Goal: Task Accomplishment & Management: Manage account settings

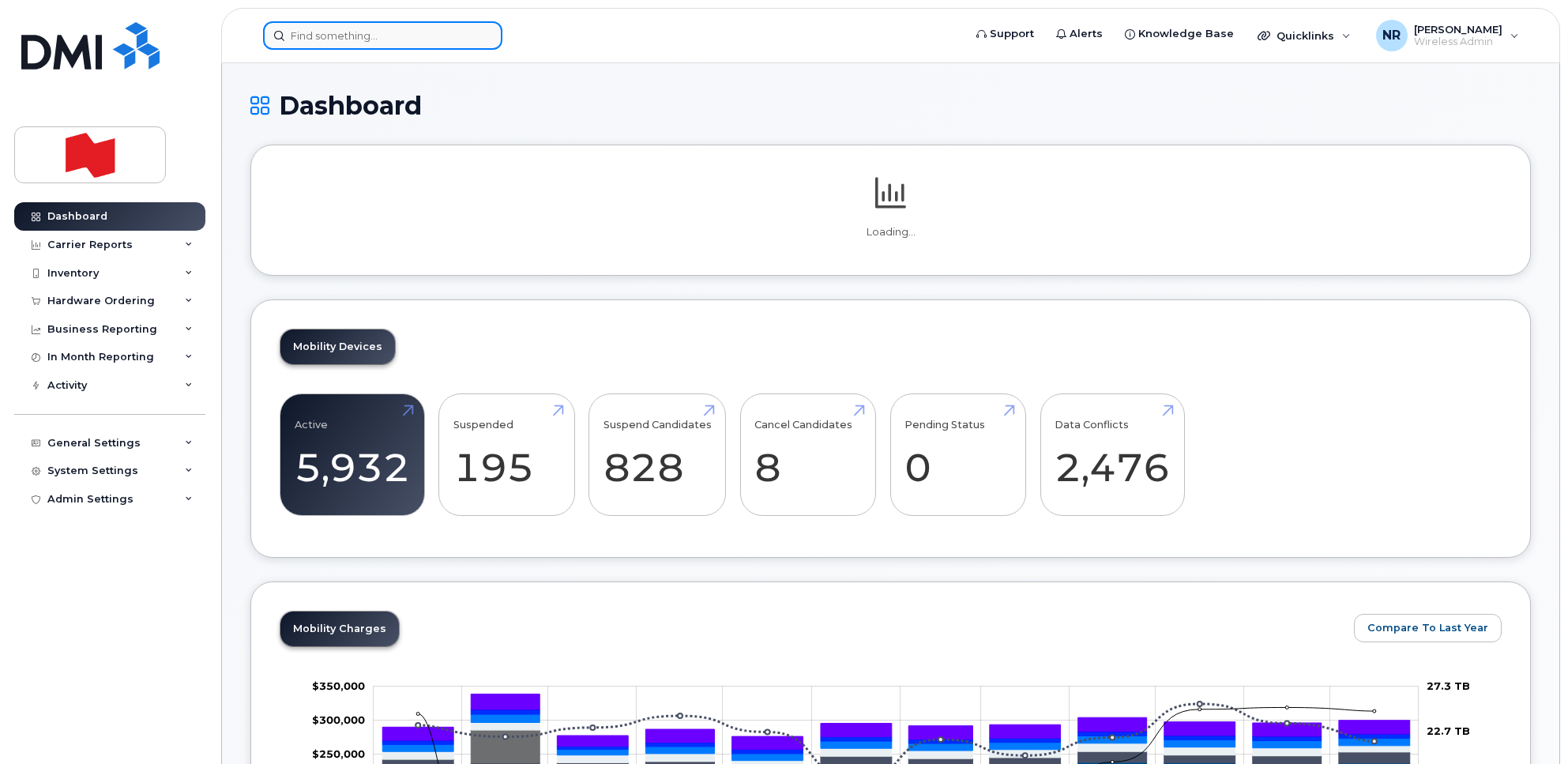
click at [387, 30] on input at bounding box center [382, 35] width 239 height 29
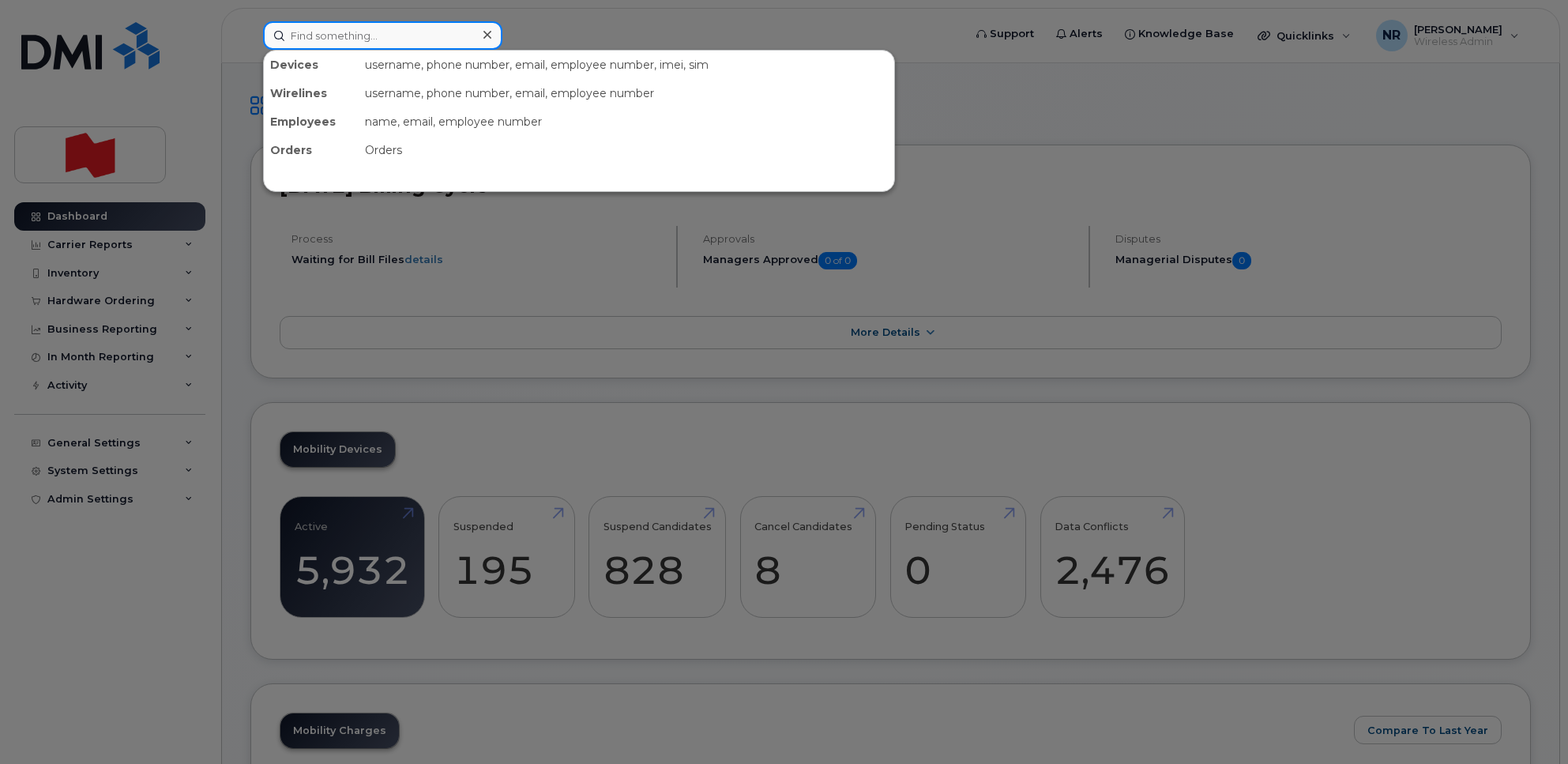
paste input "4169882254"
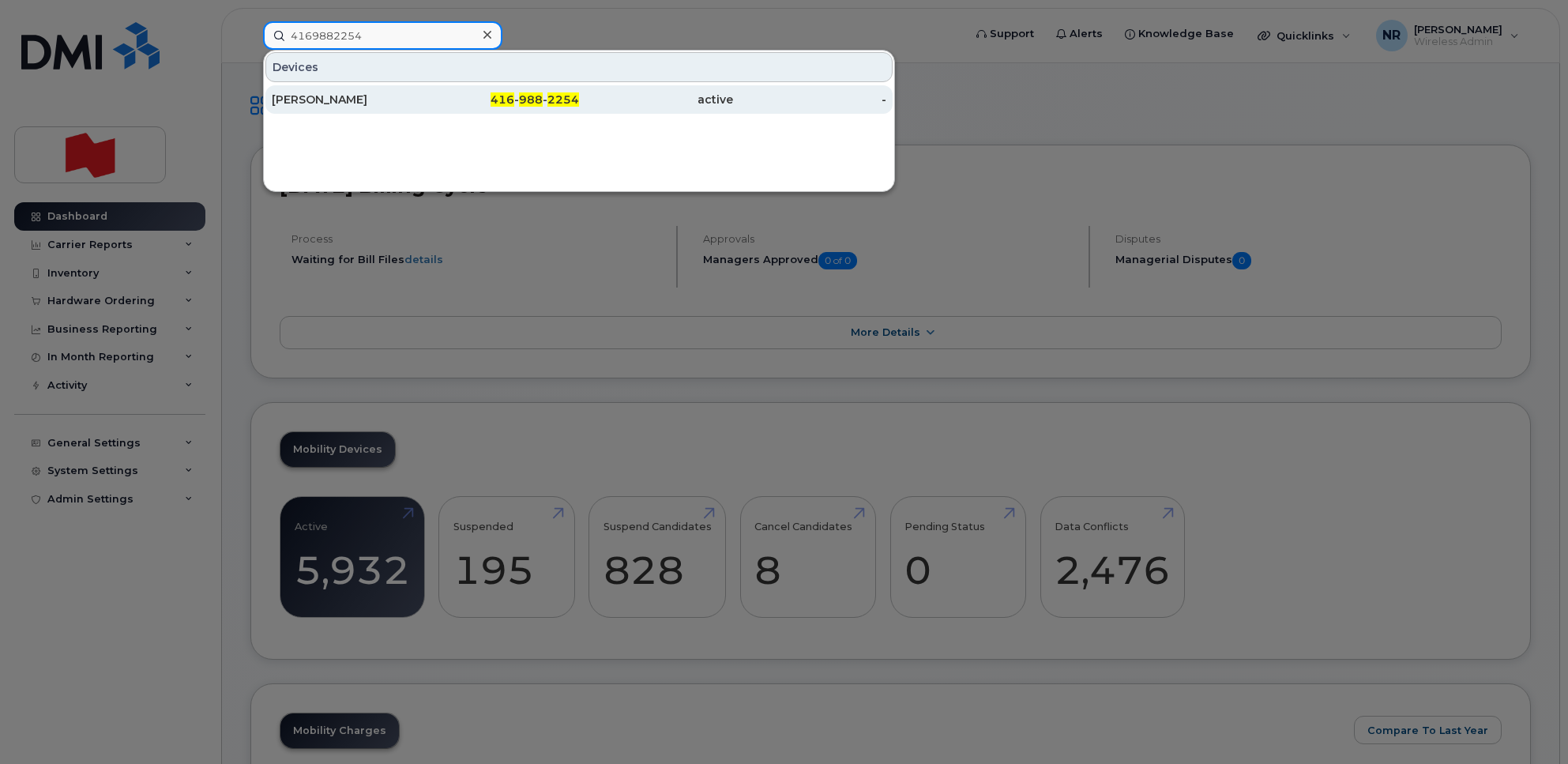
type input "4169882254"
click at [327, 104] on div "[PERSON_NAME]" at bounding box center [348, 99] width 154 height 16
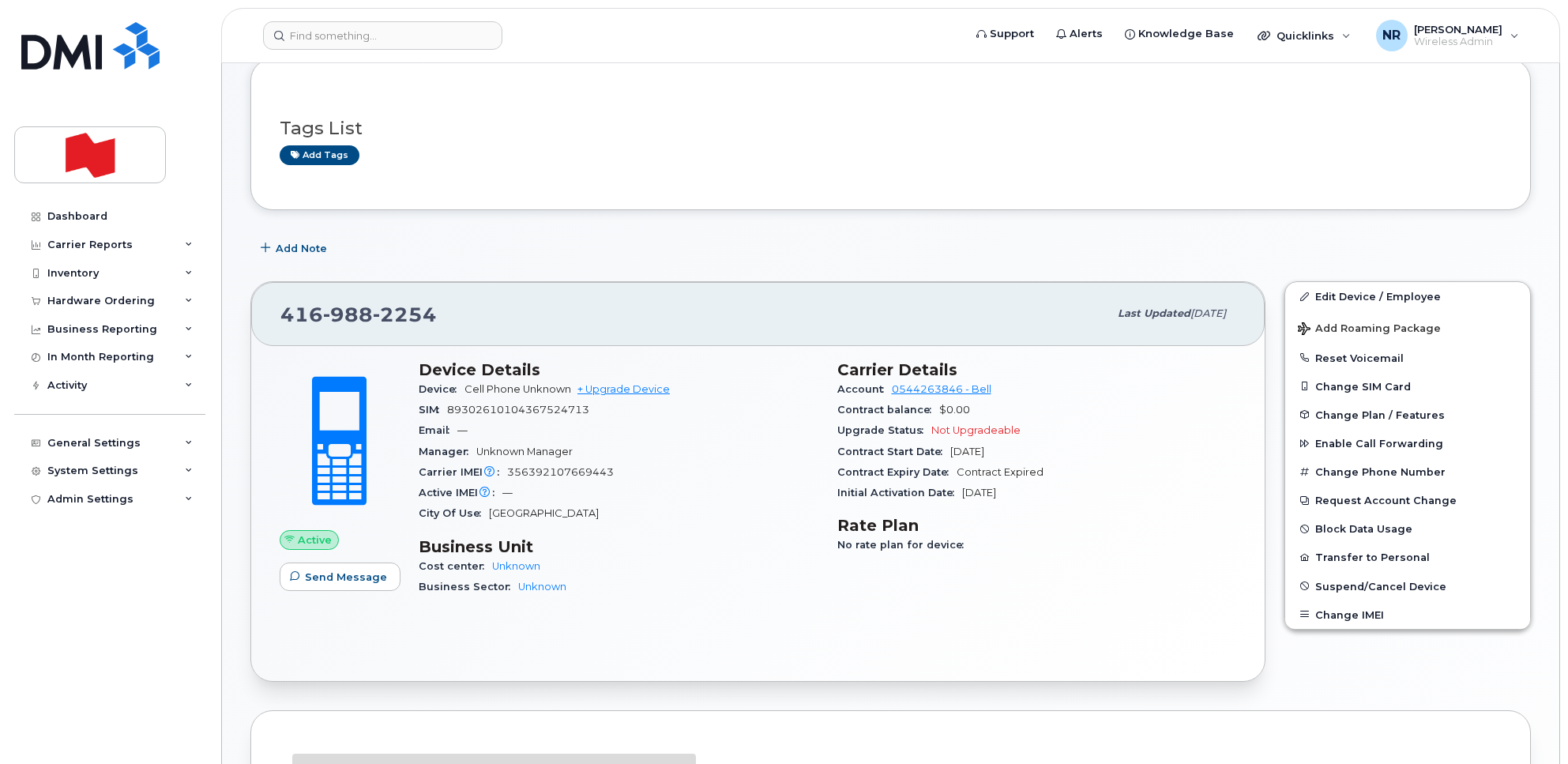
scroll to position [197, 0]
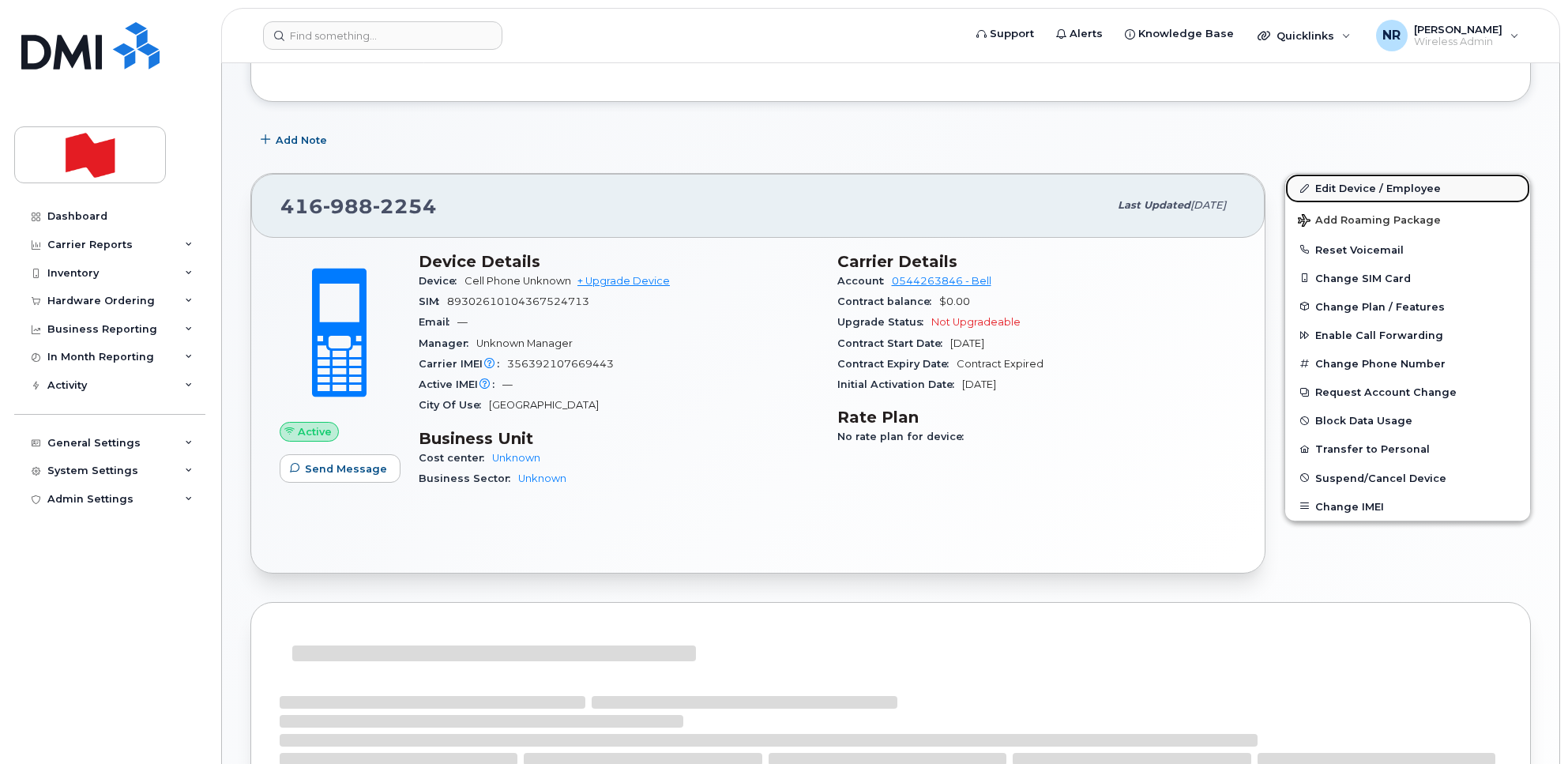
click at [1349, 187] on link "Edit Device / Employee" at bounding box center [1407, 188] width 245 height 29
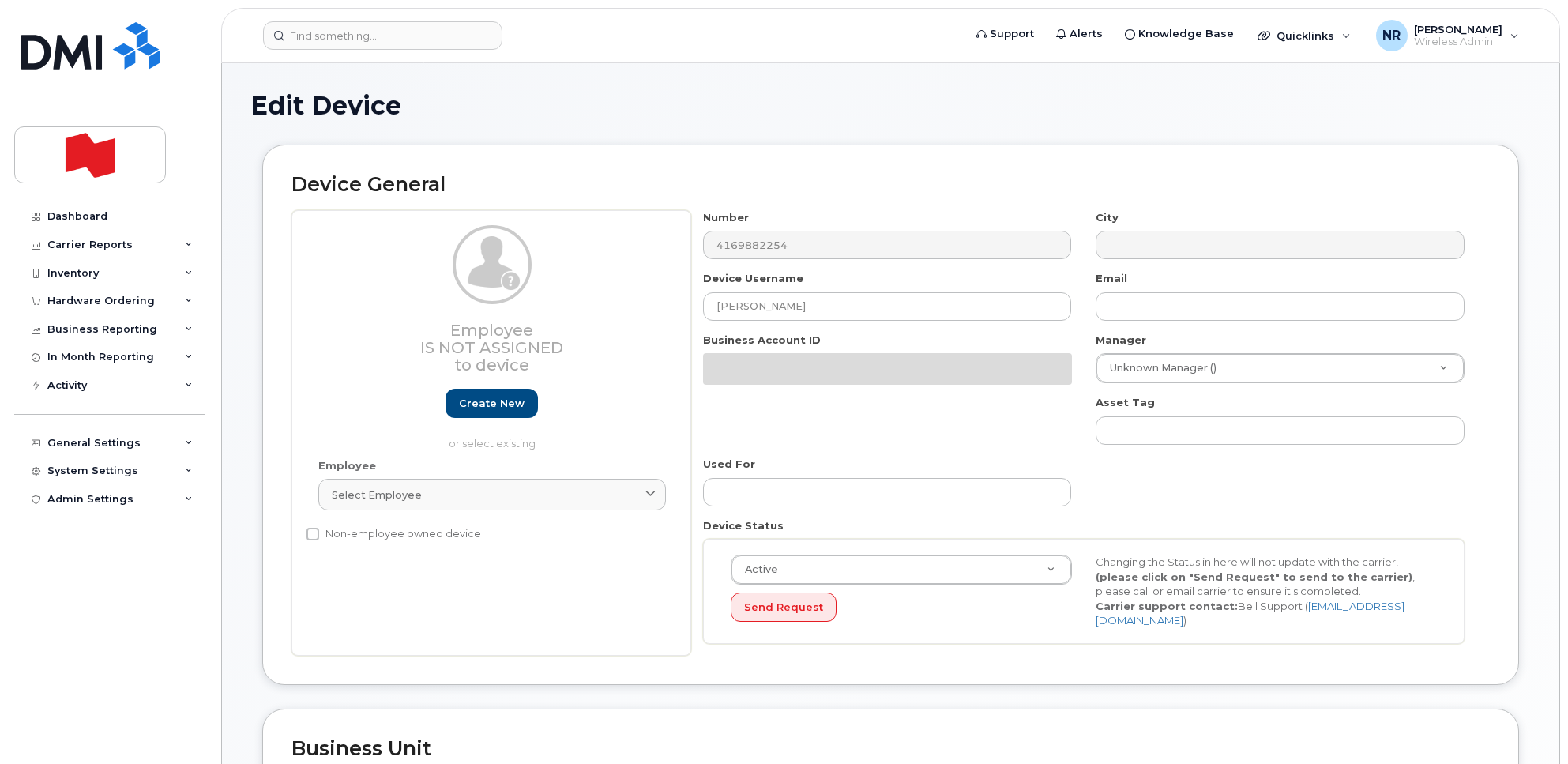
select select "22916206"
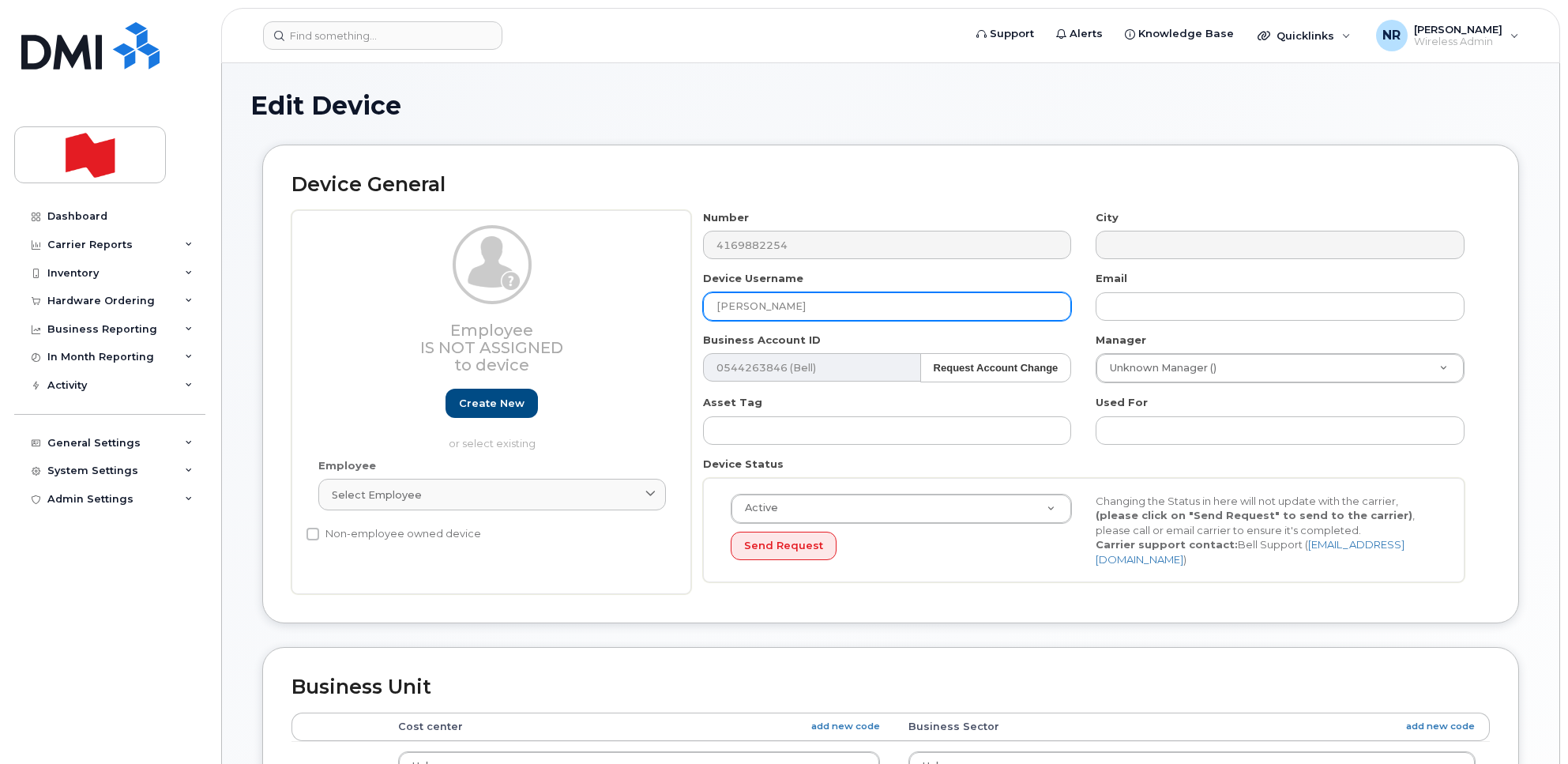
drag, startPoint x: 858, startPoint y: 303, endPoint x: 622, endPoint y: 306, distance: 236.0
click at [622, 306] on div "Employee Is not assigned to device Create new or select existing Employee Selec…" at bounding box center [891, 403] width 1199 height 385
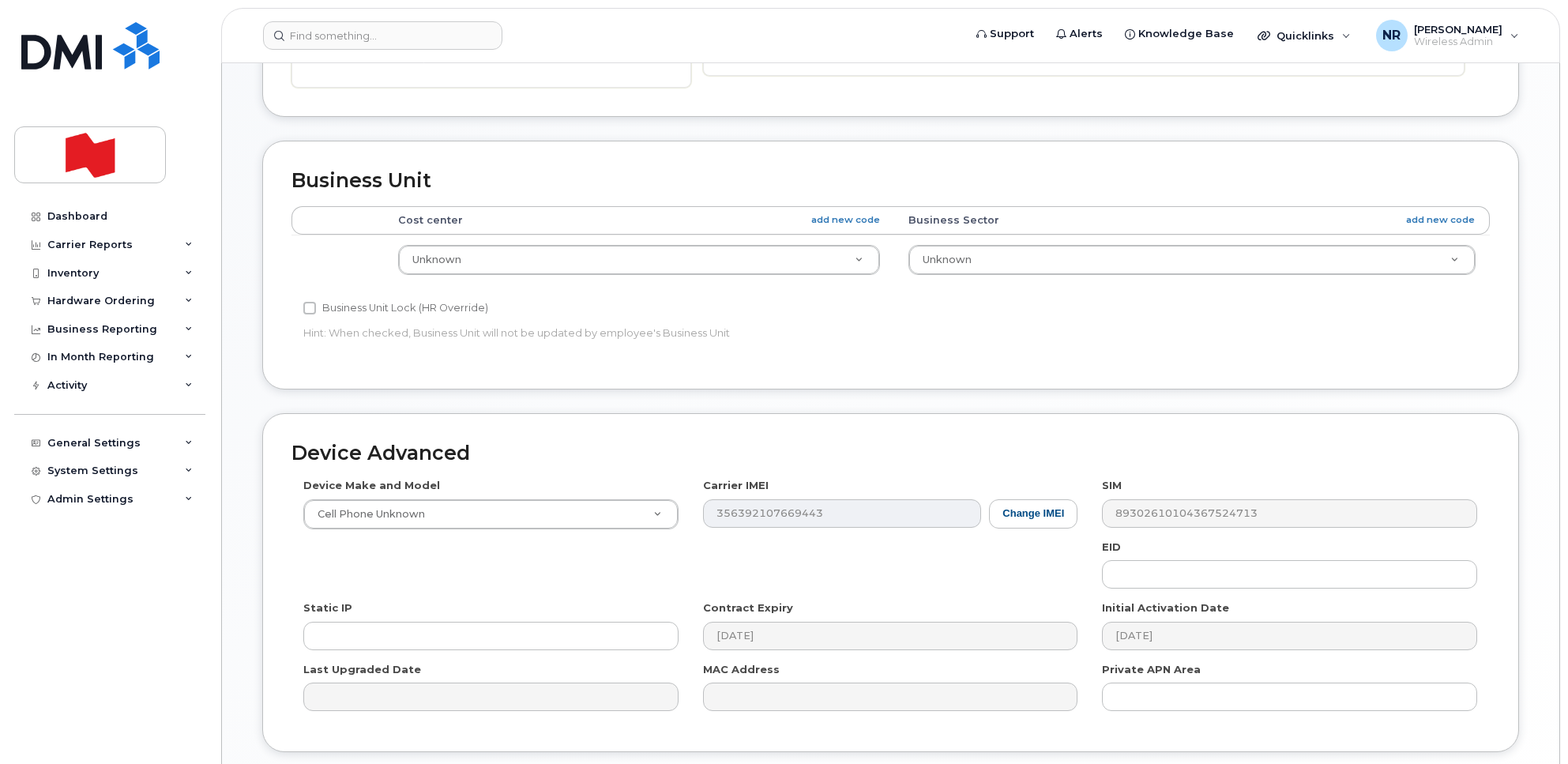
scroll to position [624, 0]
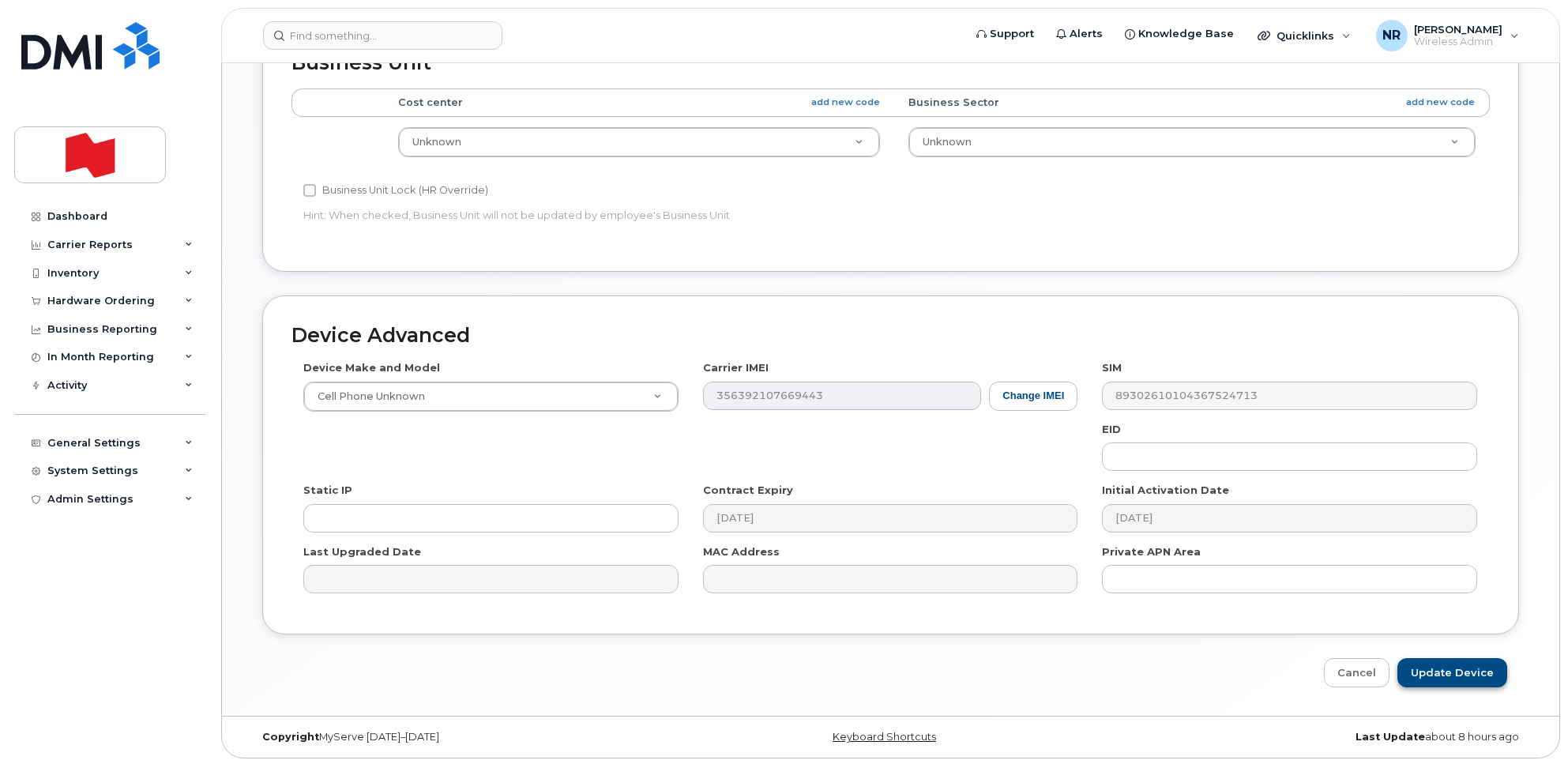
type input "DISPO TOR"
click at [1446, 665] on input "Update Device" at bounding box center [1452, 672] width 110 height 29
type input "Saving..."
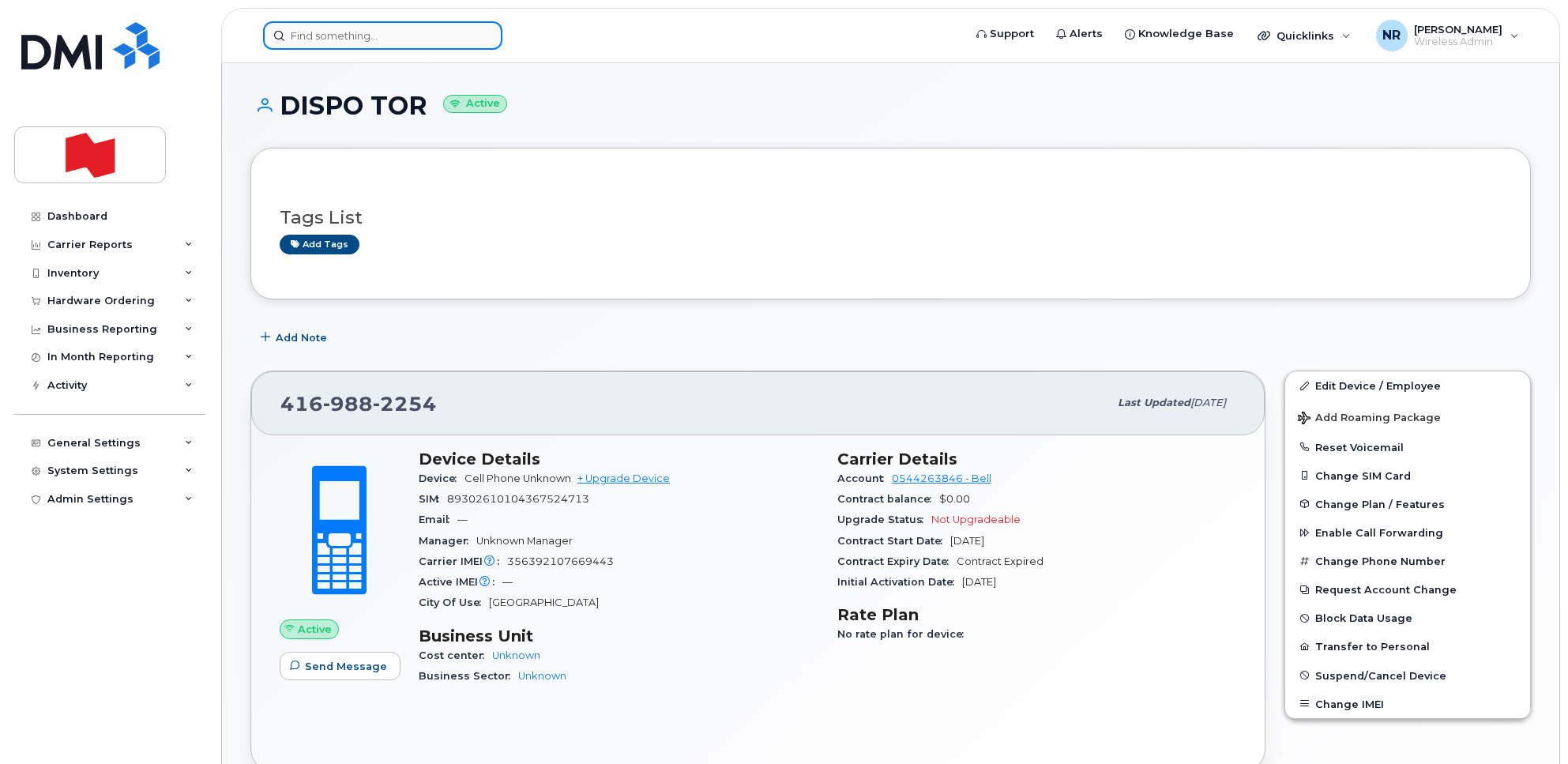
click at [328, 33] on input at bounding box center [382, 35] width 239 height 29
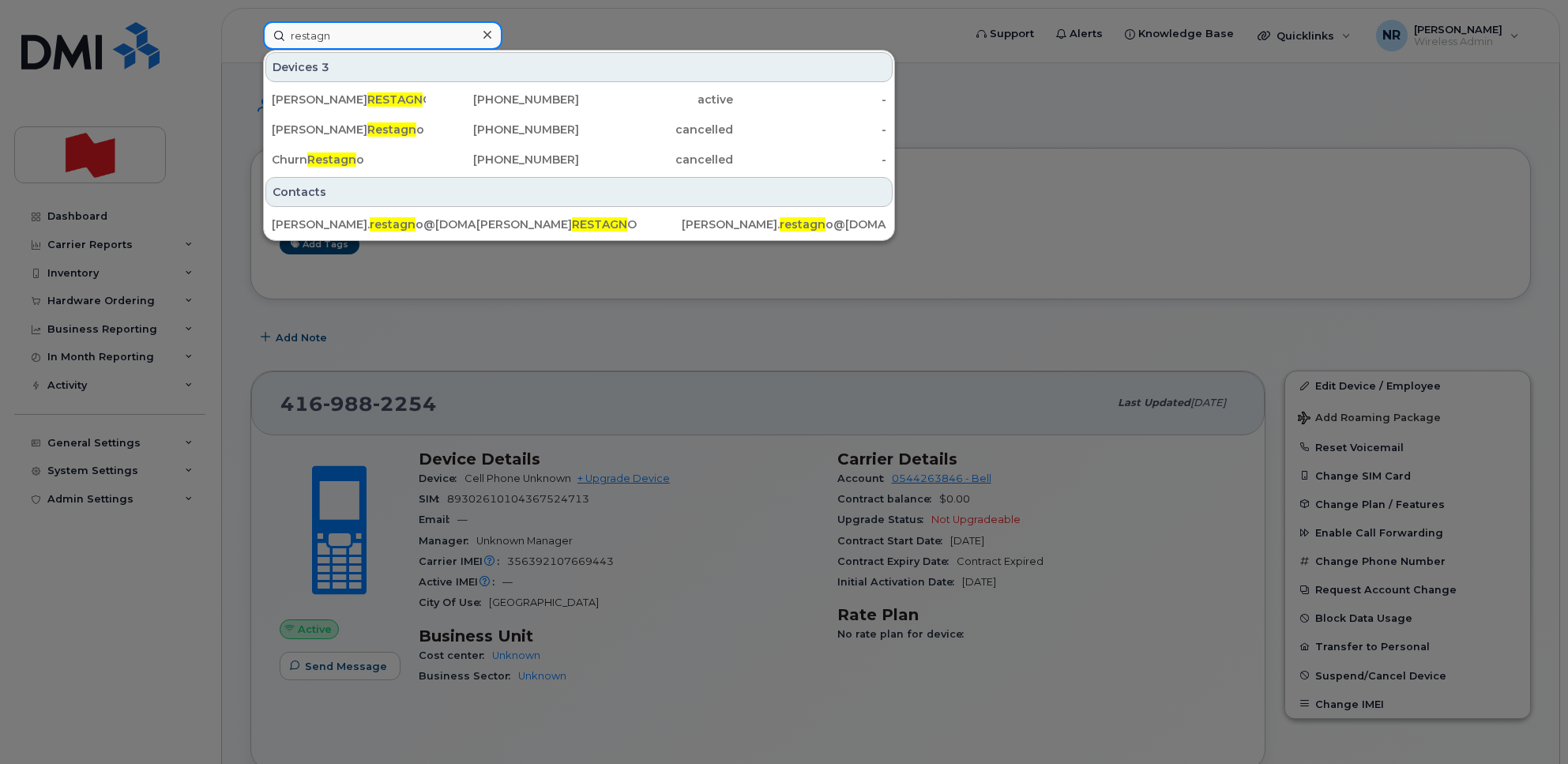
drag, startPoint x: 413, startPoint y: 42, endPoint x: 225, endPoint y: 56, distance: 188.5
click at [250, 50] on div "restagn Devices 3 KRISTINA RESTAGN O 416-578-6259 active - Kristina Restagn o 4…" at bounding box center [607, 35] width 716 height 29
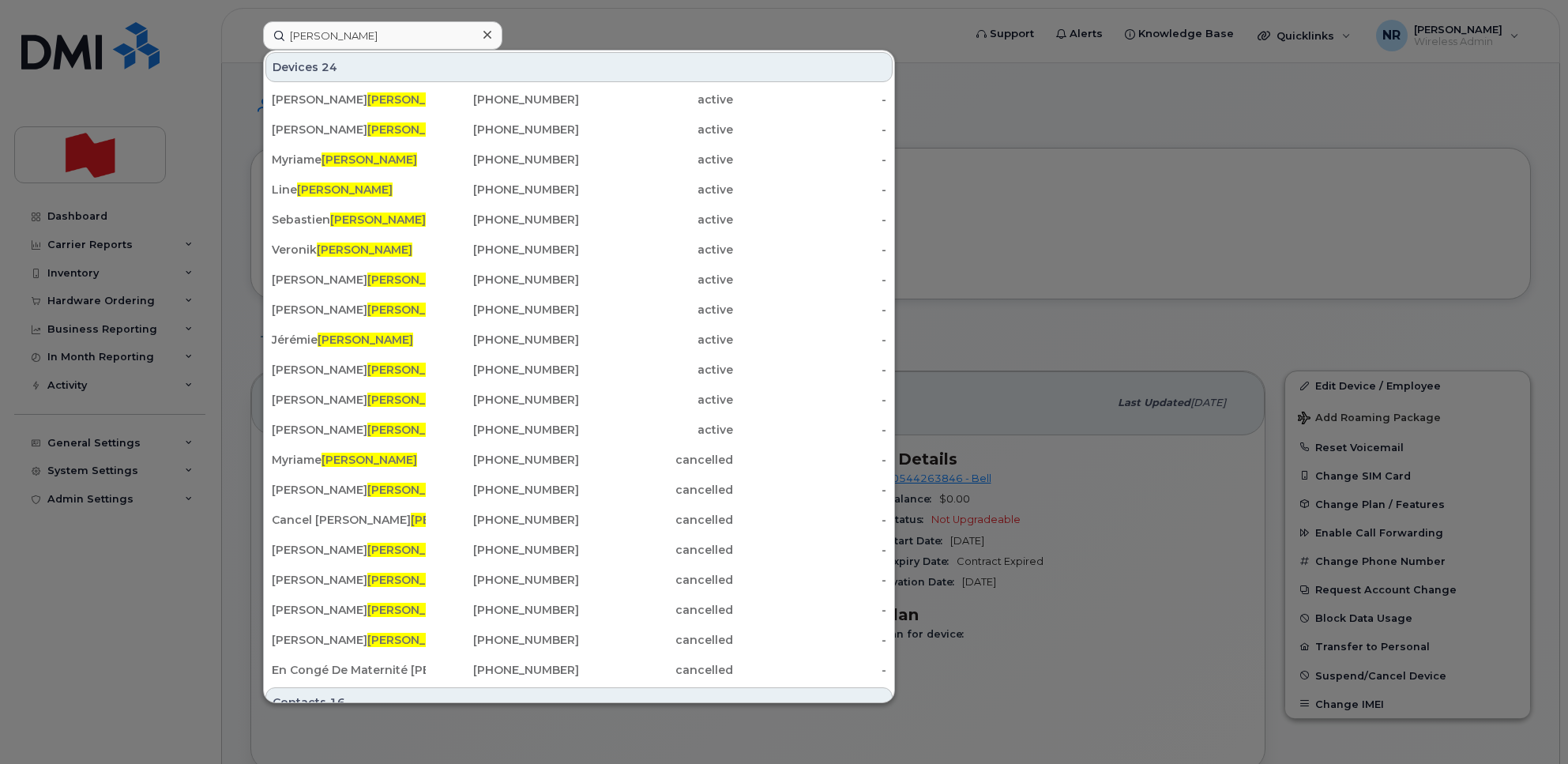
click at [1016, 112] on div at bounding box center [784, 382] width 1568 height 764
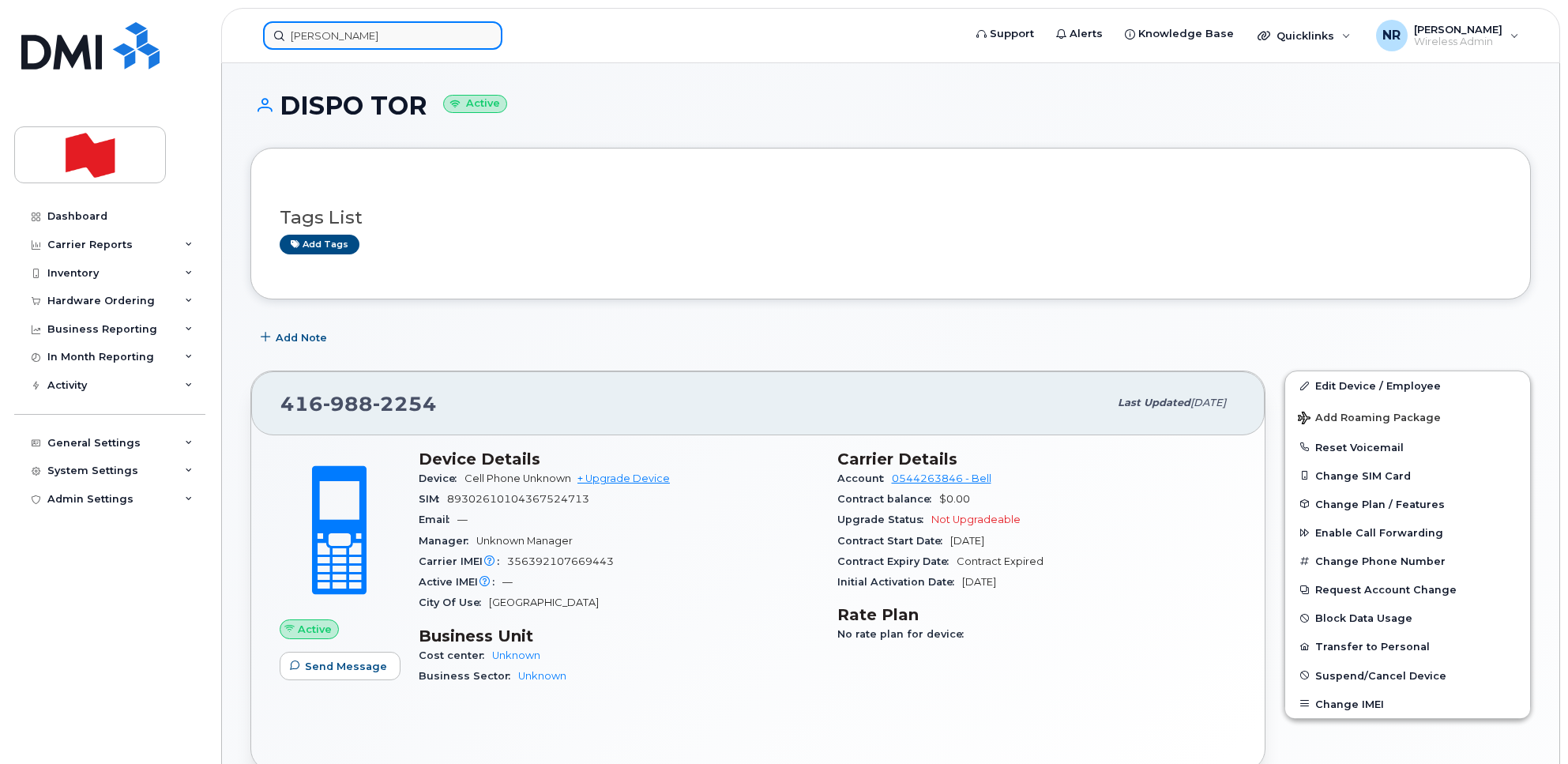
click at [391, 34] on input "landry" at bounding box center [382, 35] width 239 height 29
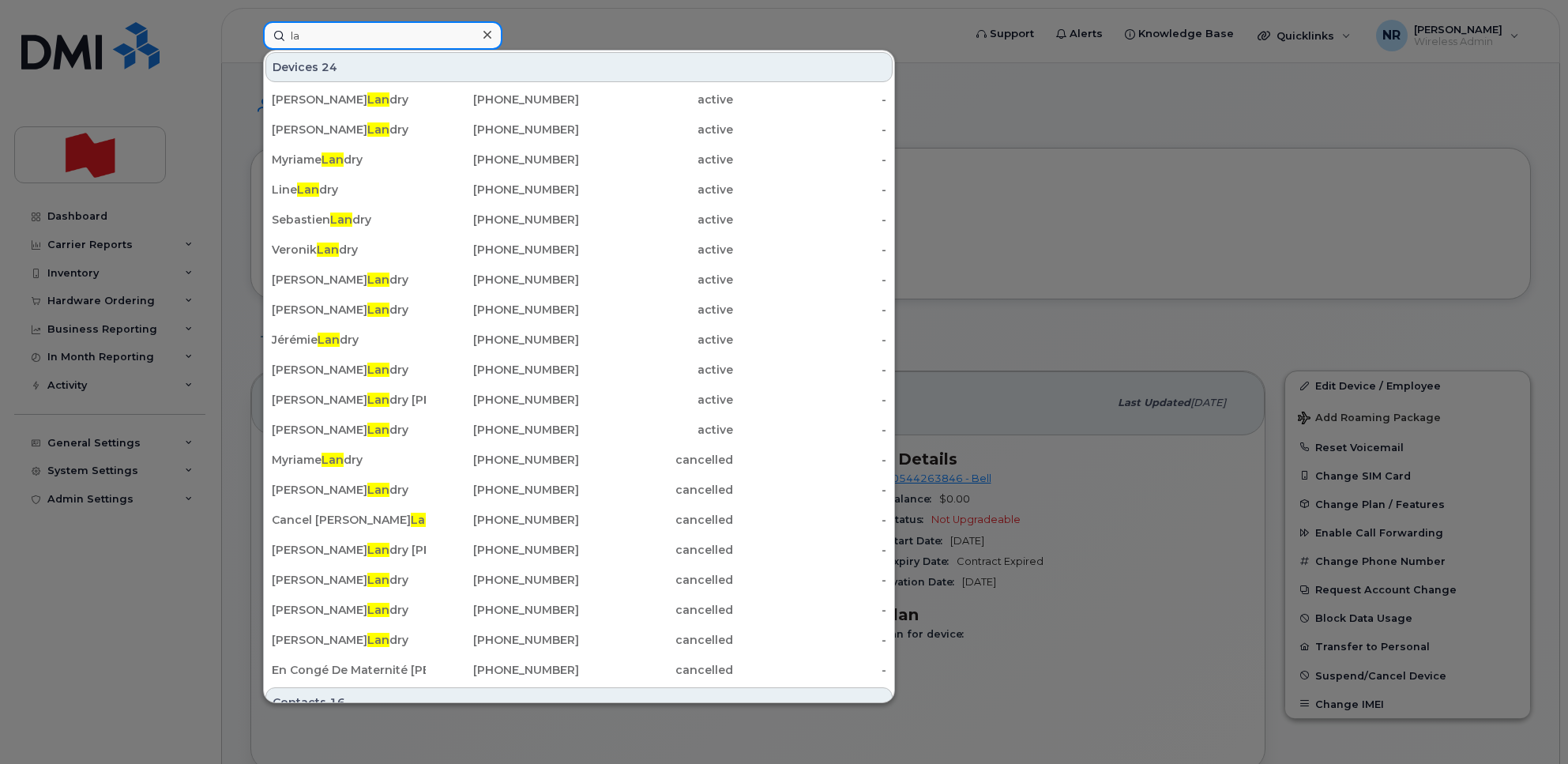
type input "l"
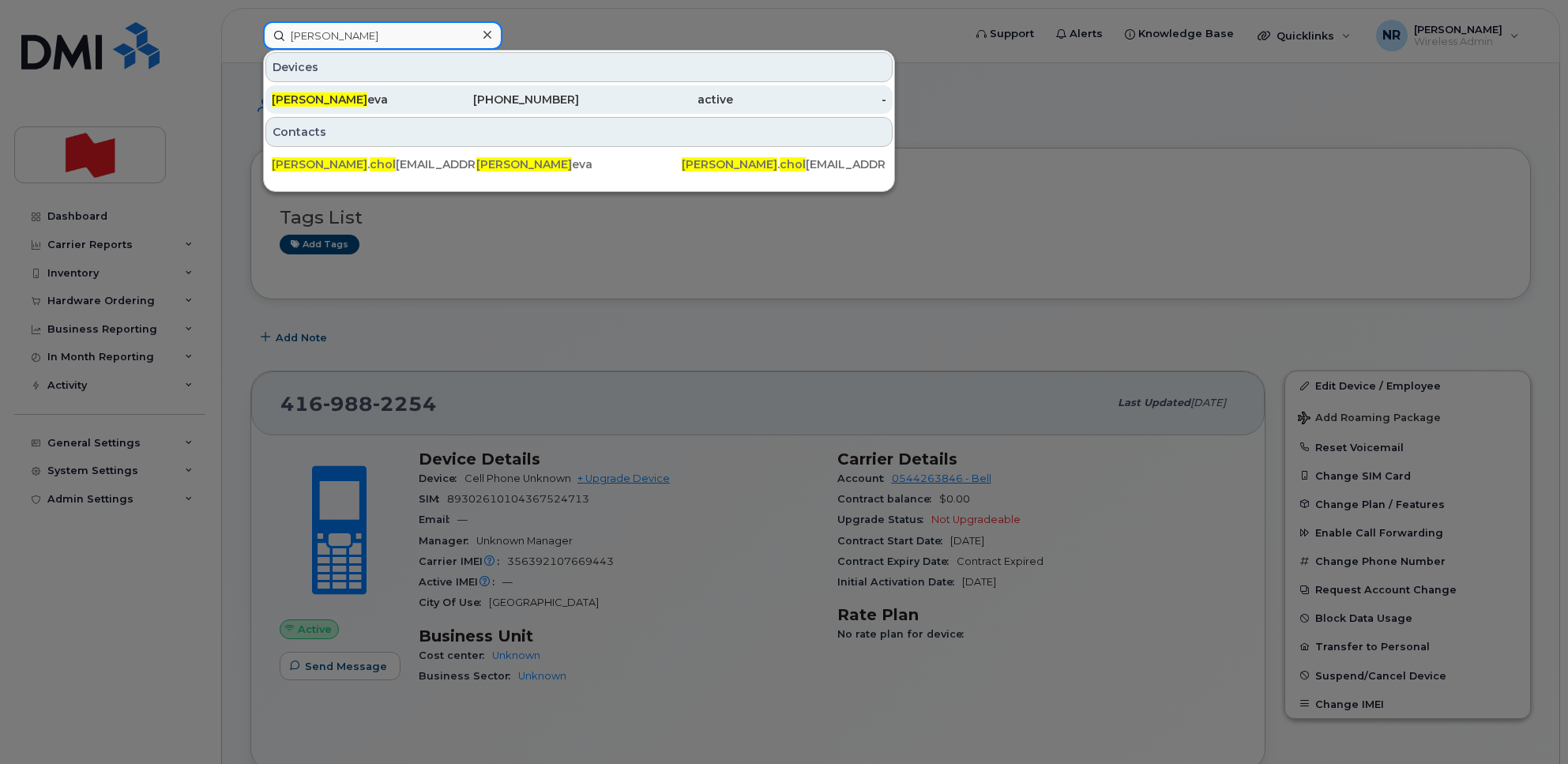
type input "Adam chol"
click at [293, 92] on div "Adam Chol eva" at bounding box center [348, 99] width 154 height 16
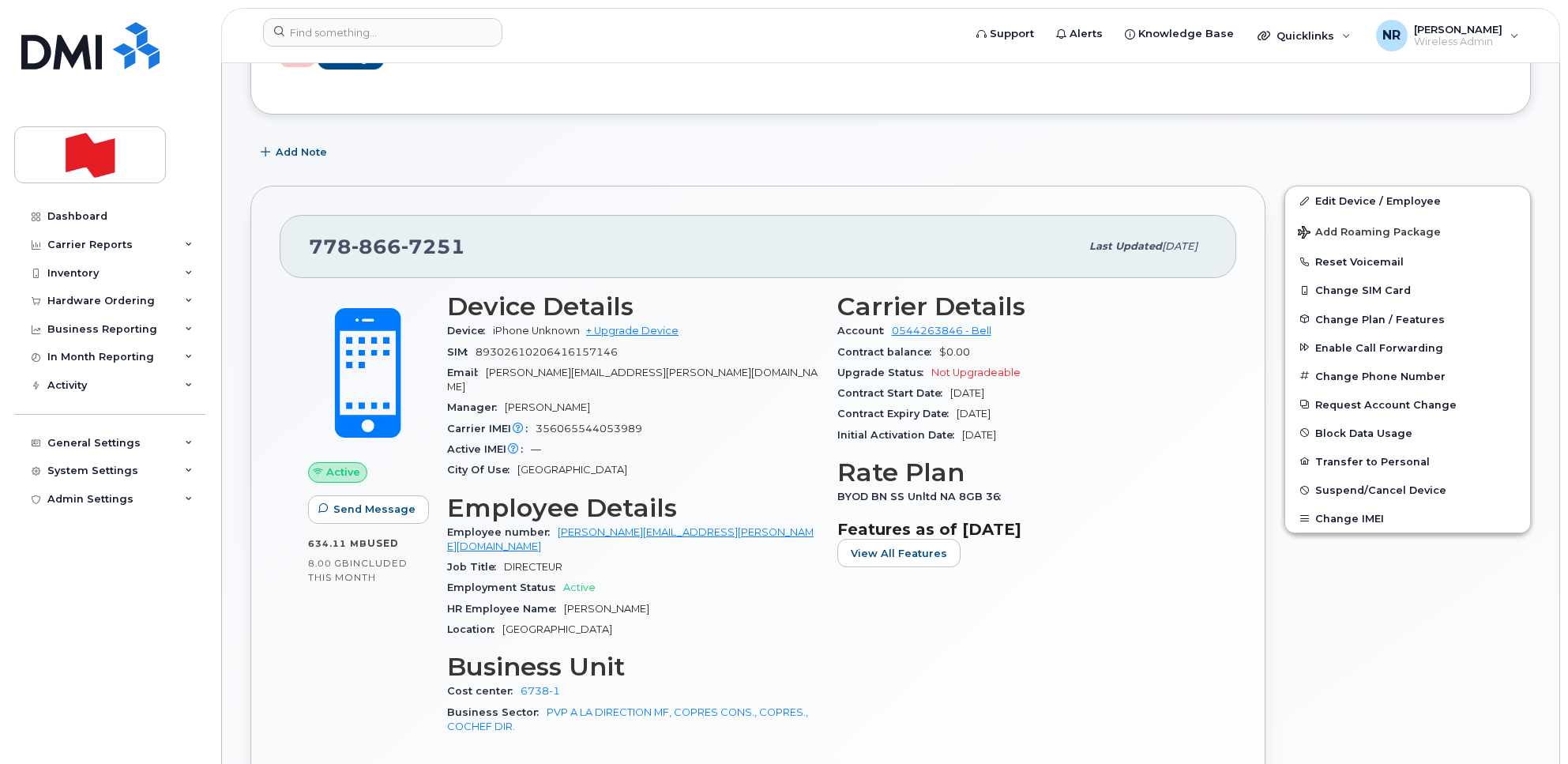
scroll to position [297, 0]
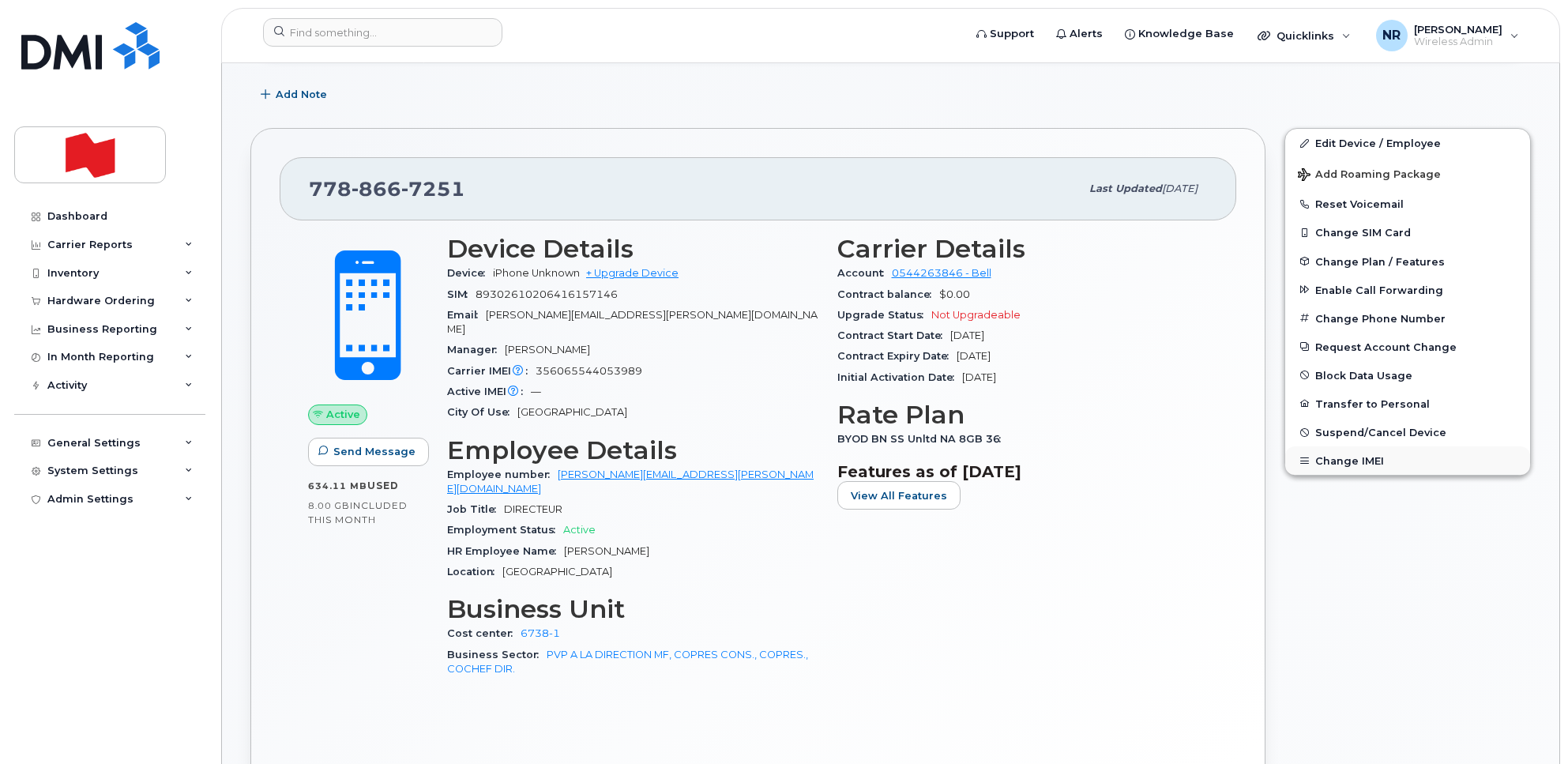
click at [1332, 467] on button "Change IMEI" at bounding box center [1407, 460] width 245 height 29
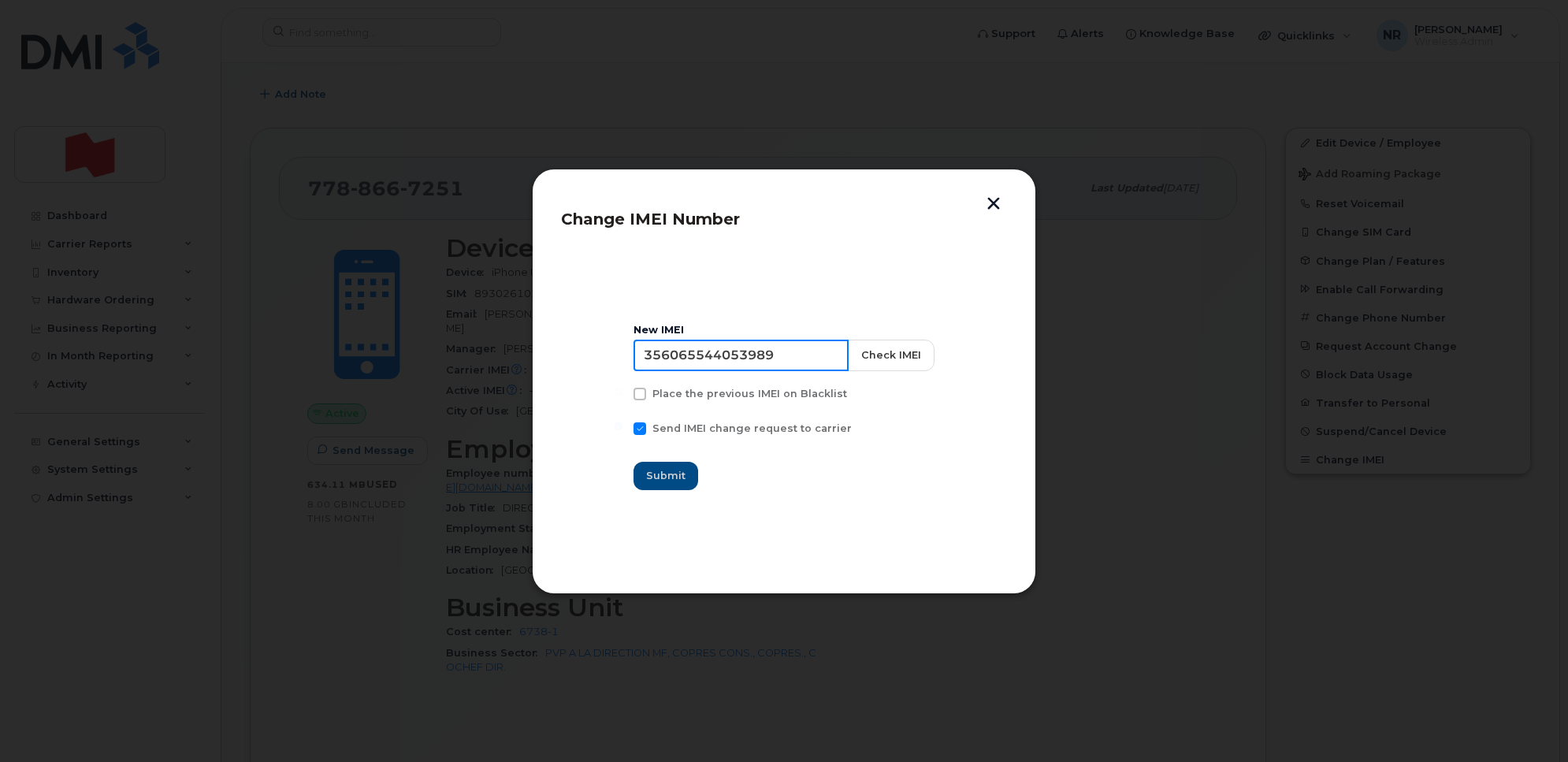
drag, startPoint x: 805, startPoint y: 352, endPoint x: 512, endPoint y: 352, distance: 293.0
click at [512, 352] on div "Change IMEI Number New IMEI 356065544053989 Check IMEI Place the previous IMEI …" at bounding box center [784, 381] width 1568 height 762
paste input "3994462748978"
type input "353994462748978"
click at [663, 473] on span "Submit" at bounding box center [667, 475] width 40 height 15
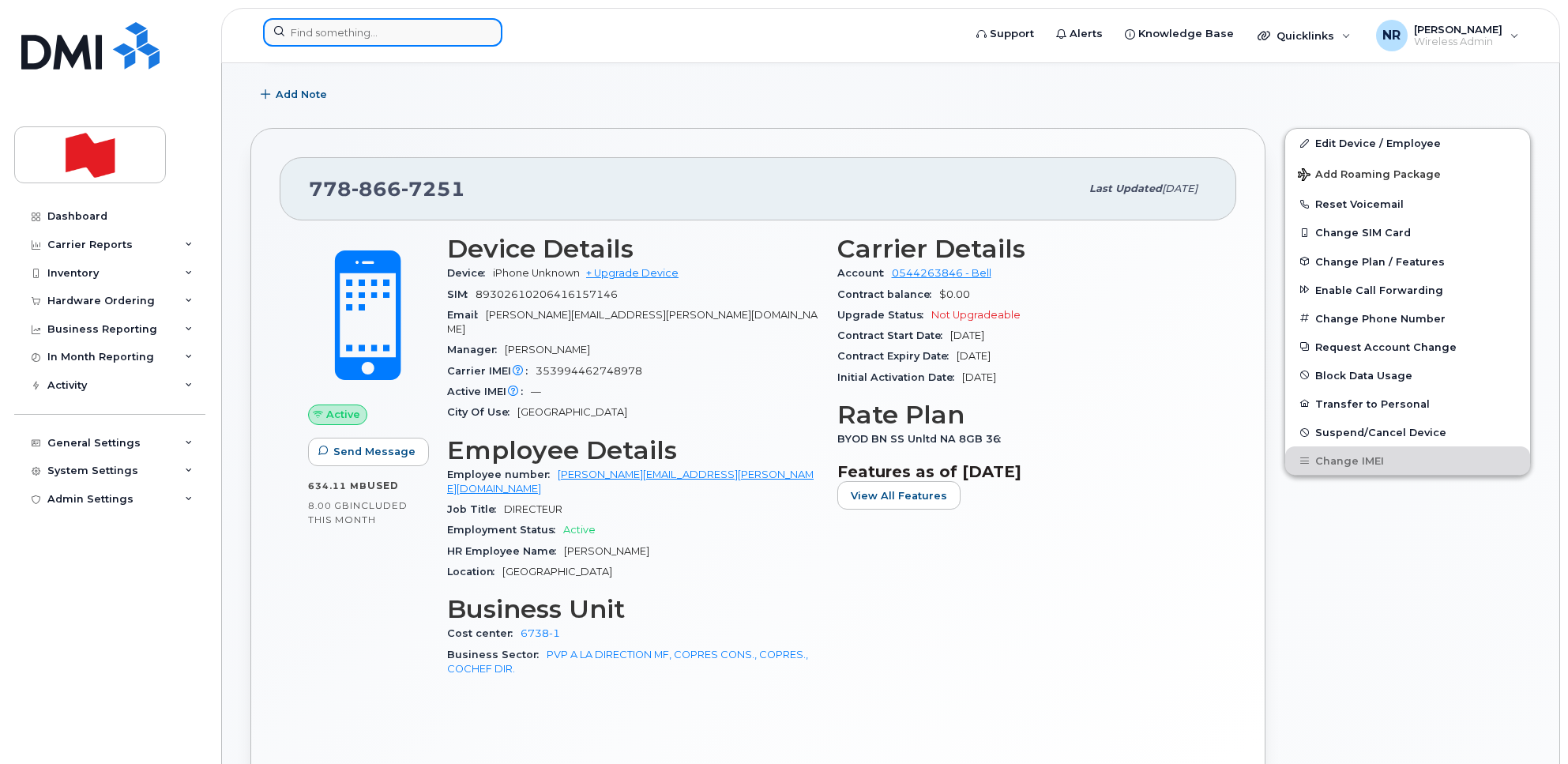
click at [331, 21] on input at bounding box center [382, 32] width 239 height 29
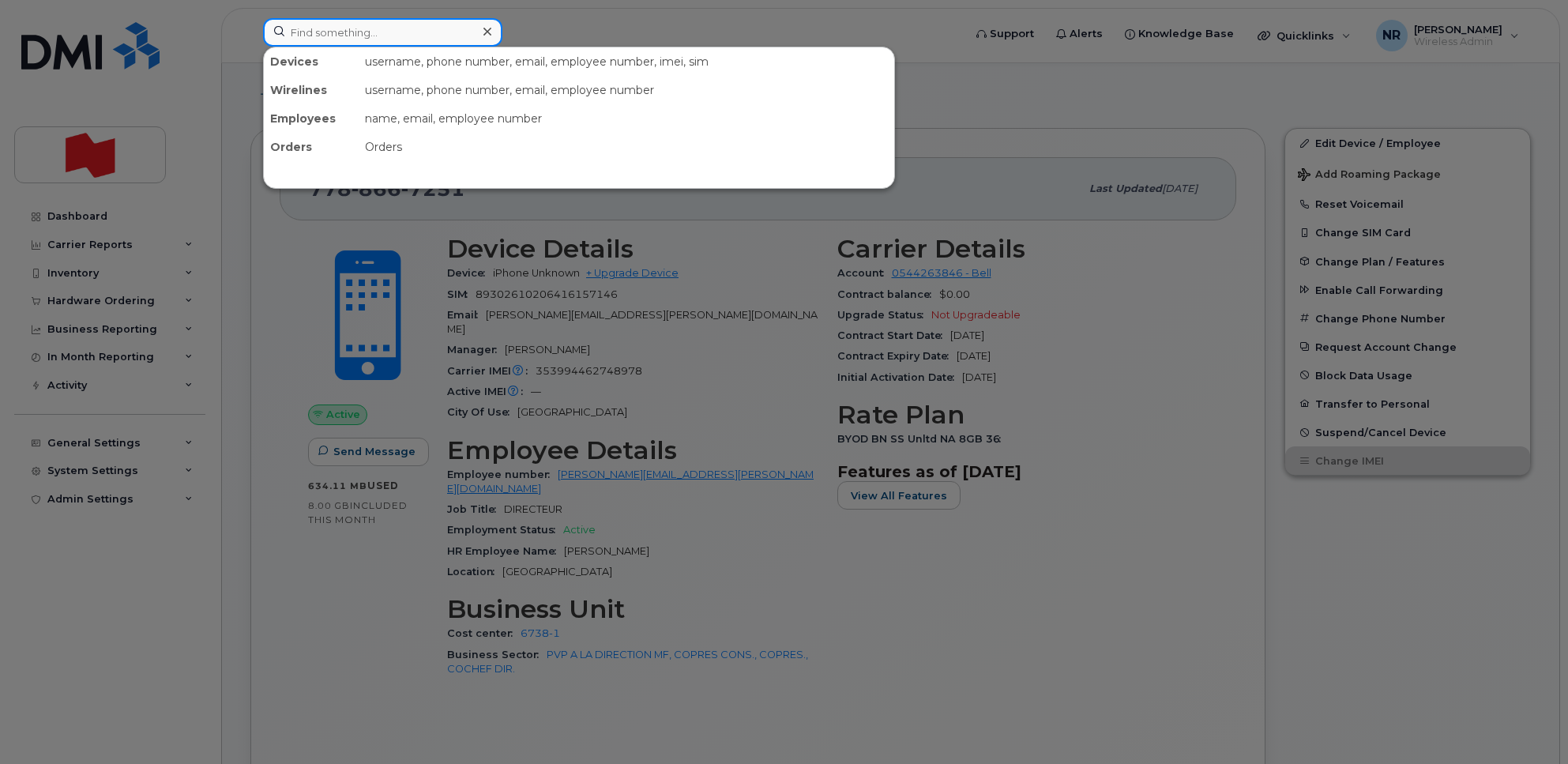
paste input "89302610104370549095"
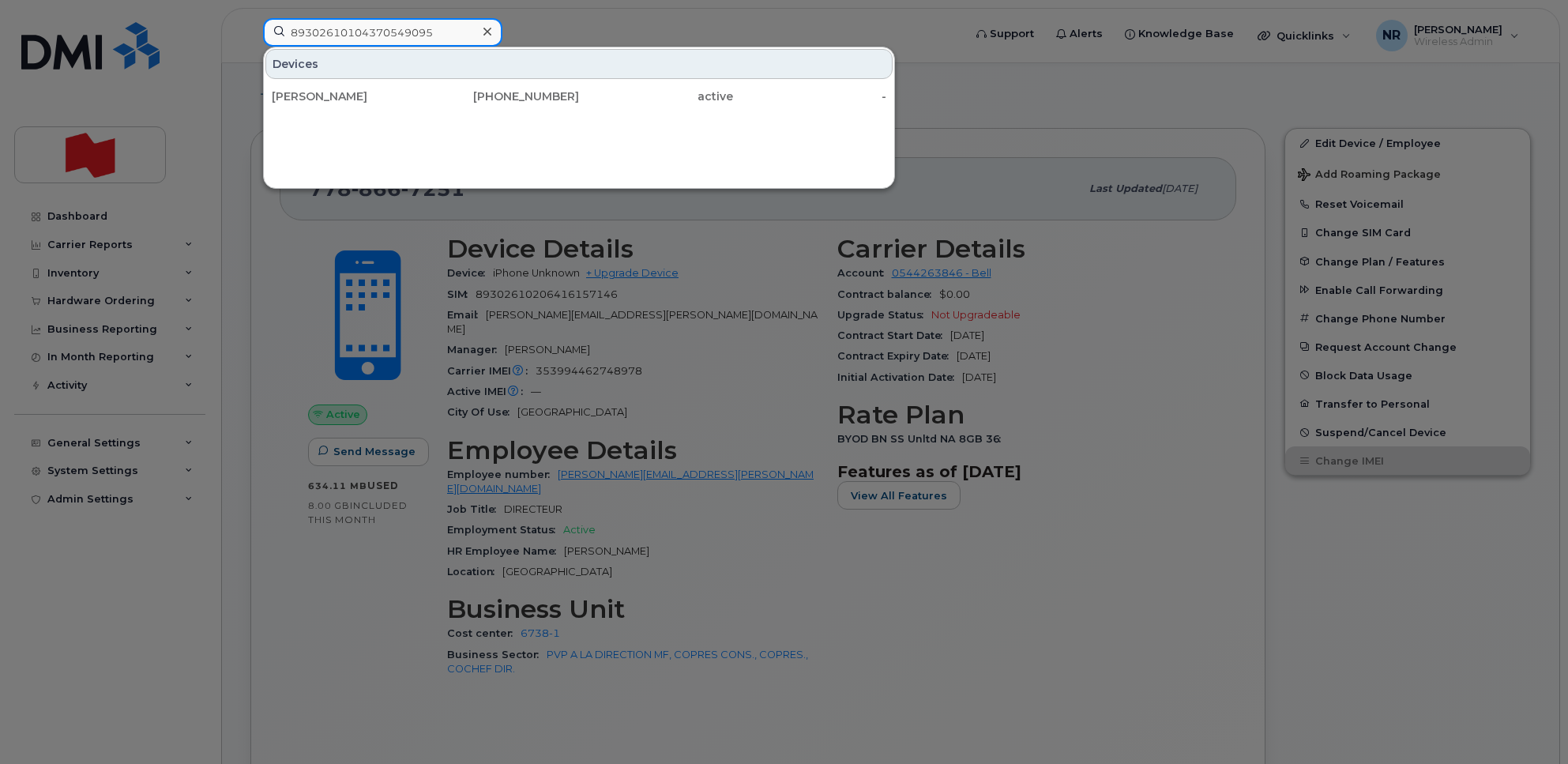
type input "89302610104370549095"
click at [324, 101] on div "Alexander Griffiths" at bounding box center [348, 96] width 154 height 16
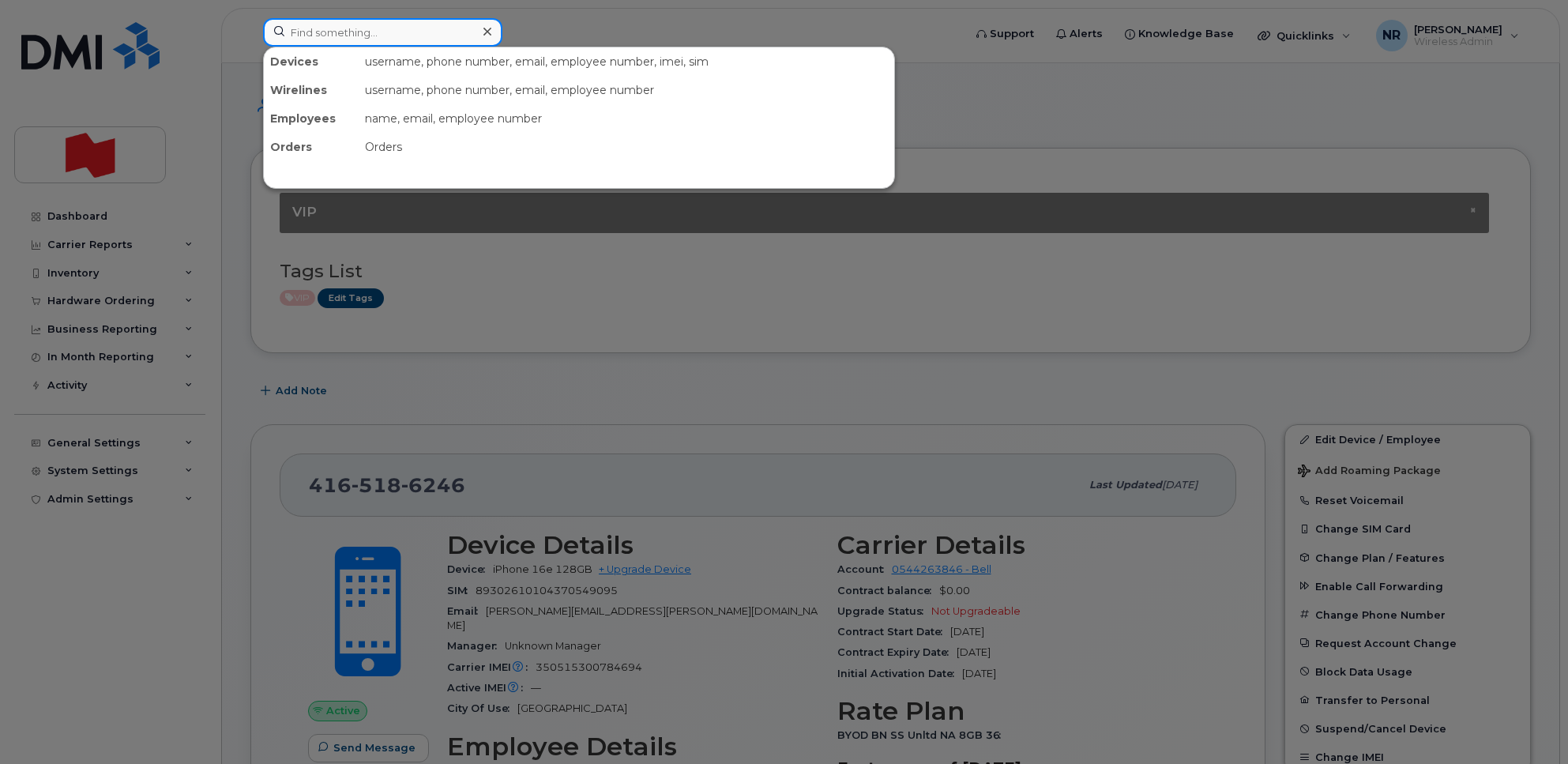
click at [363, 32] on input at bounding box center [382, 32] width 239 height 29
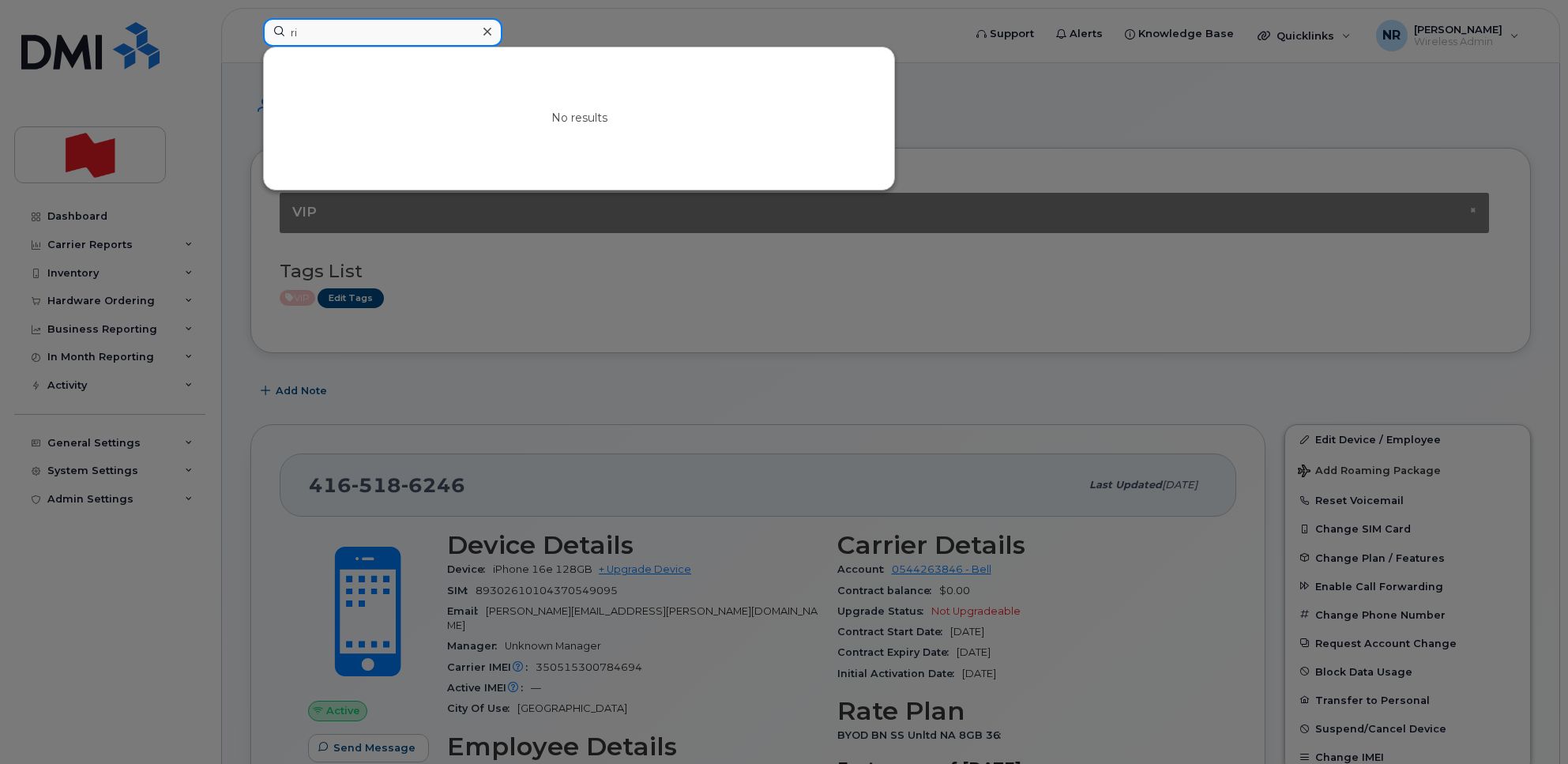
type input "r"
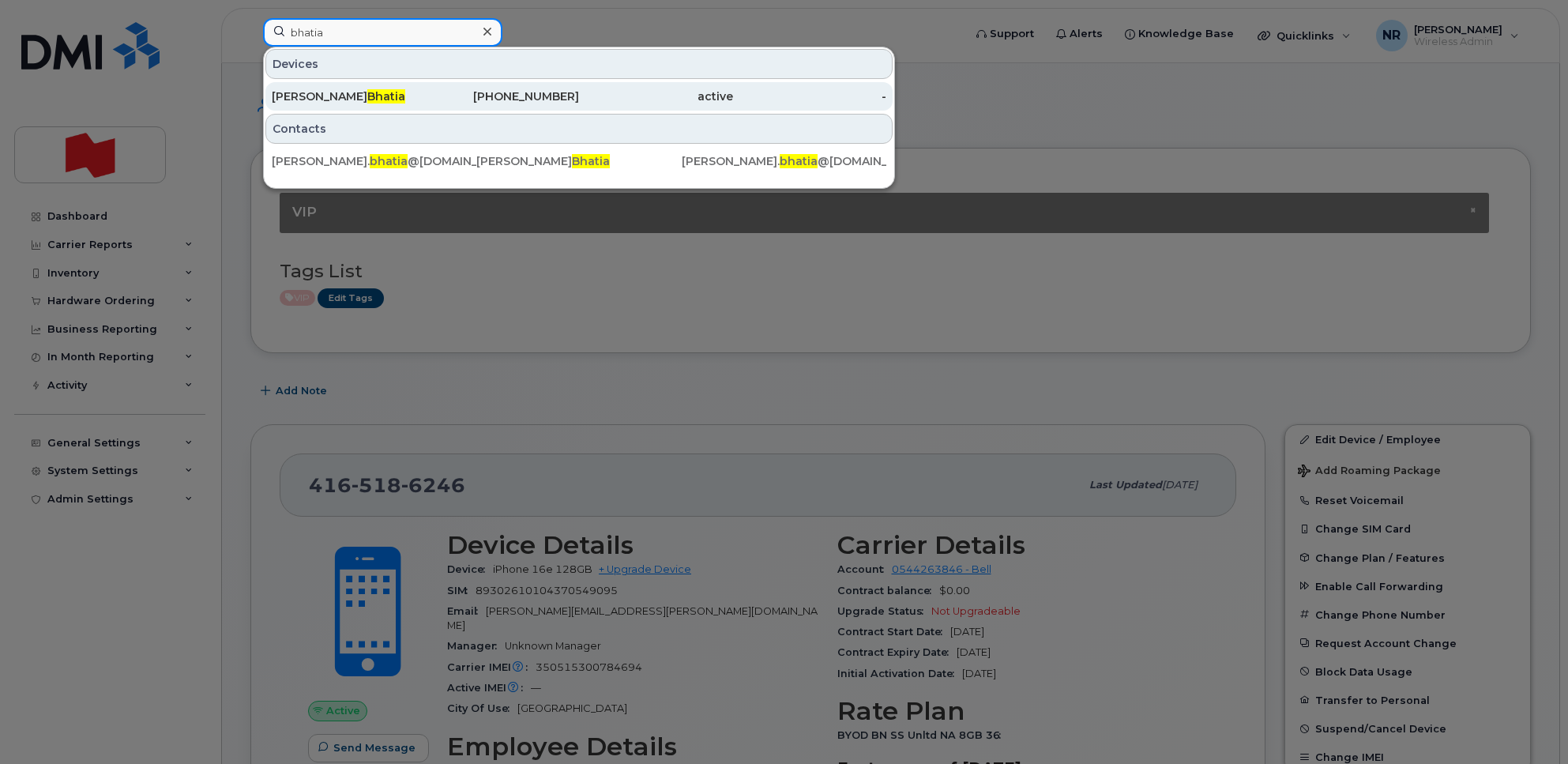
type input "bhatia"
click at [307, 95] on div "Rishika Bhatia" at bounding box center [348, 96] width 154 height 16
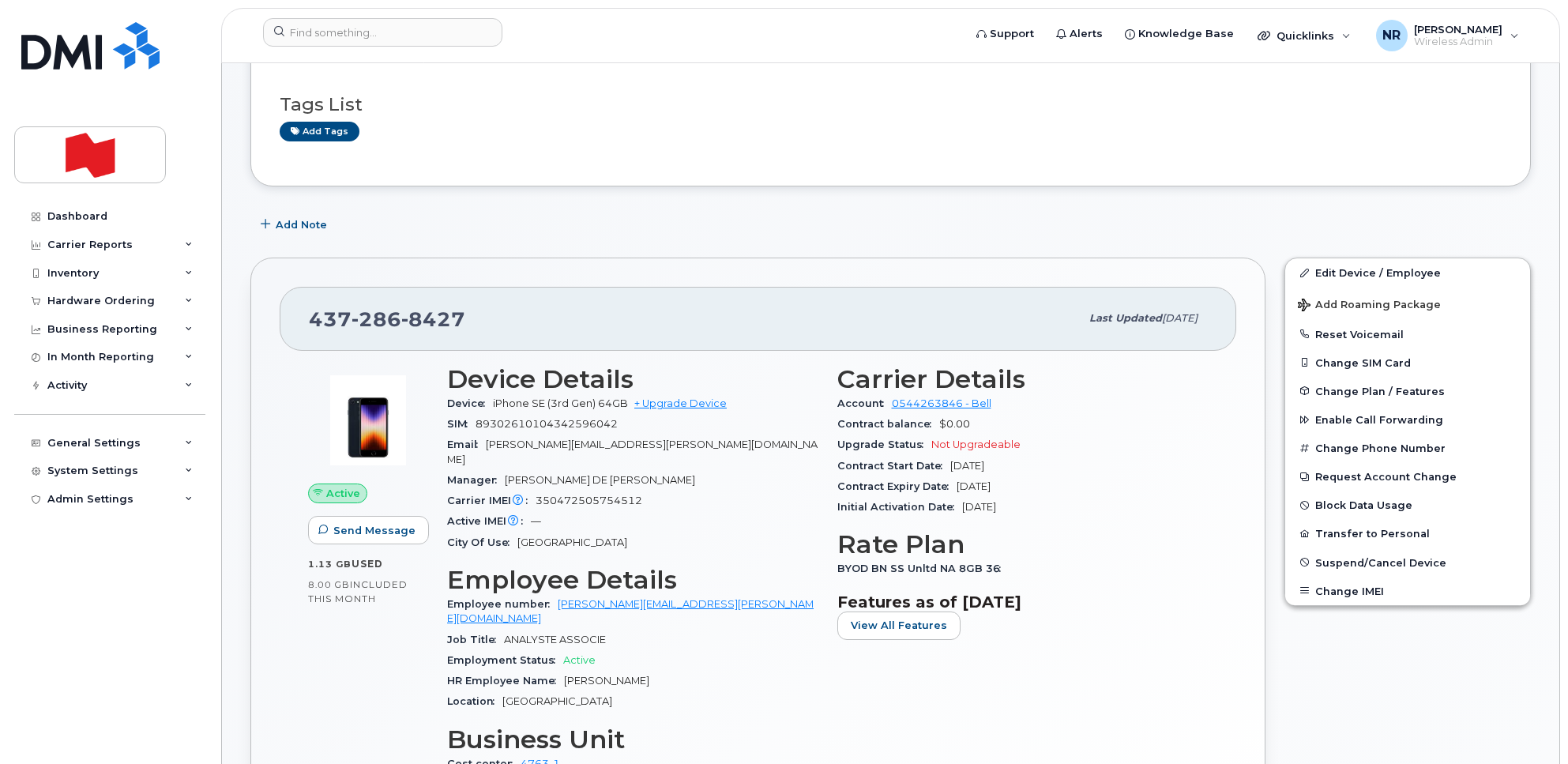
scroll to position [99, 0]
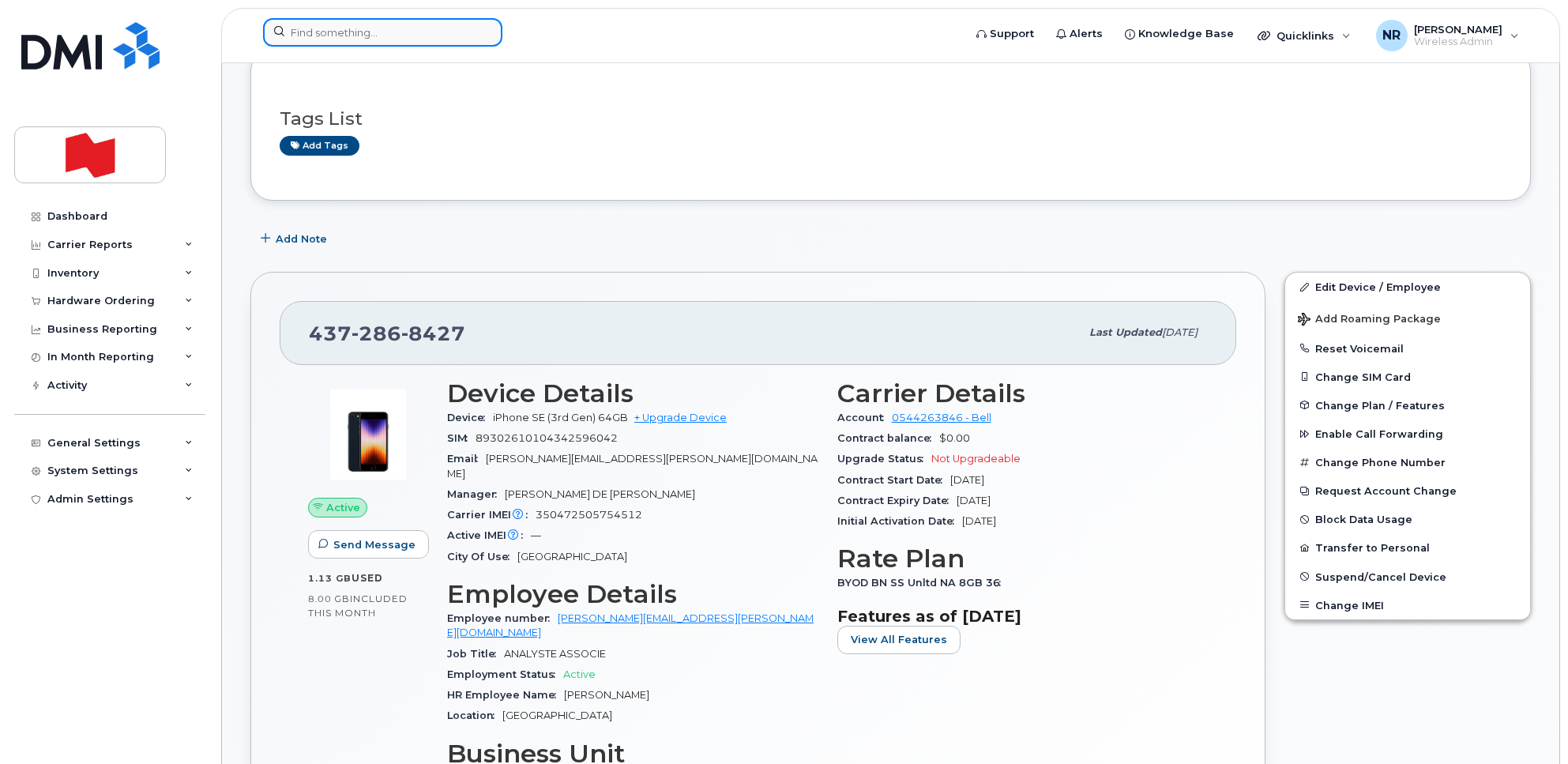
click at [365, 40] on input at bounding box center [382, 32] width 239 height 29
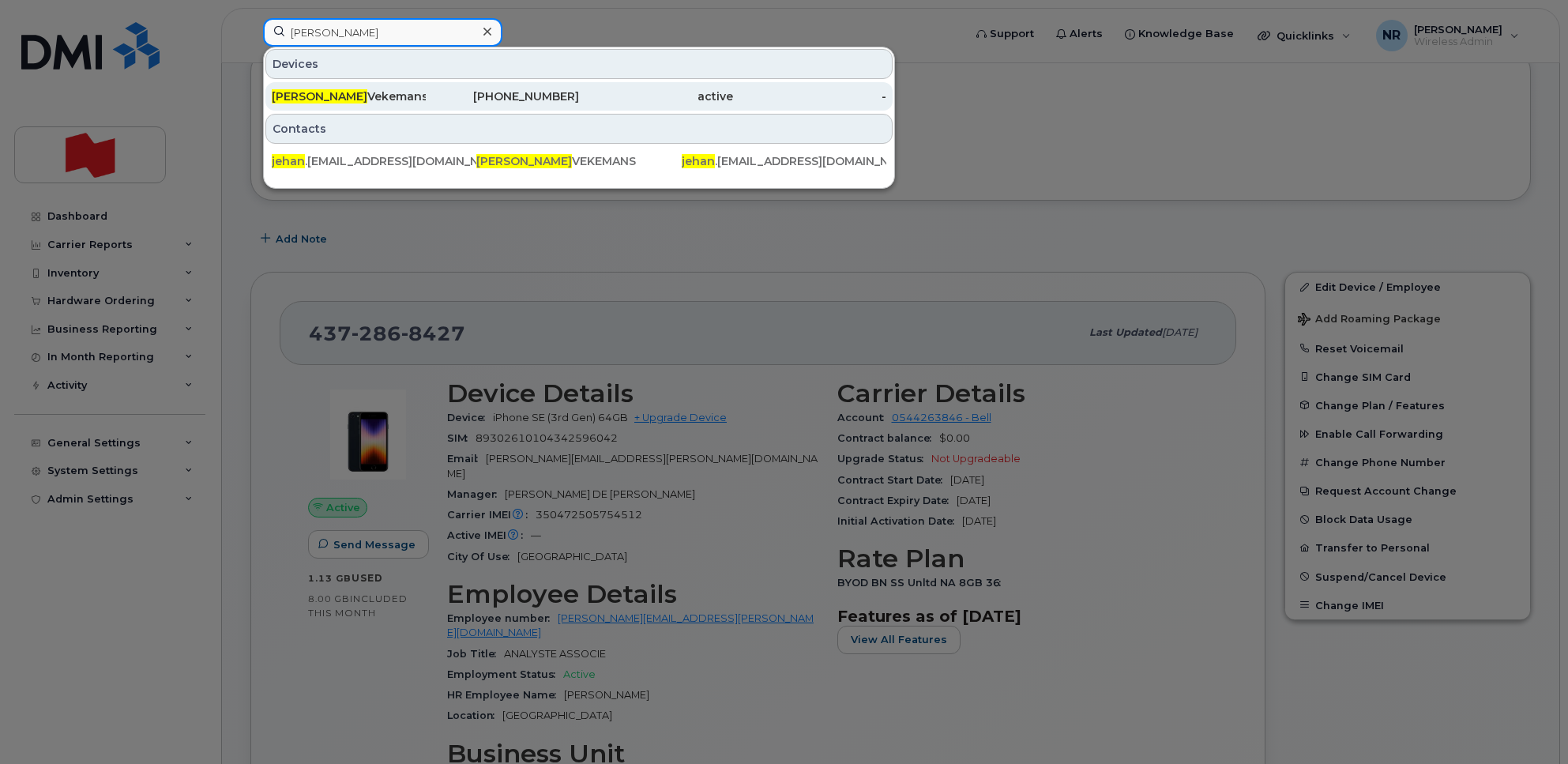
type input "[PERSON_NAME]"
click at [353, 89] on div "Jehan Vekemans" at bounding box center [348, 96] width 154 height 16
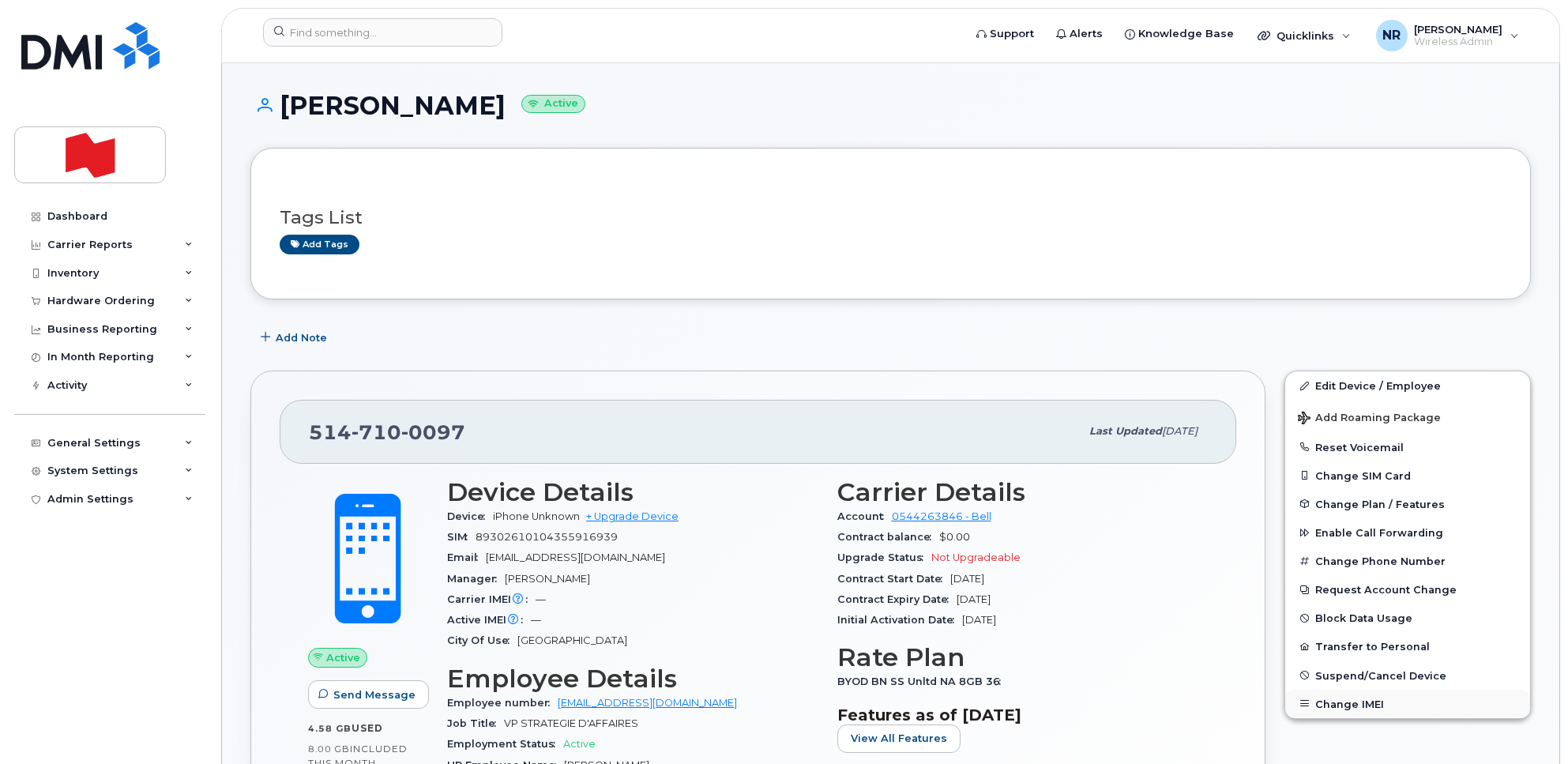
click at [1340, 701] on button "Change IMEI" at bounding box center [1407, 703] width 245 height 29
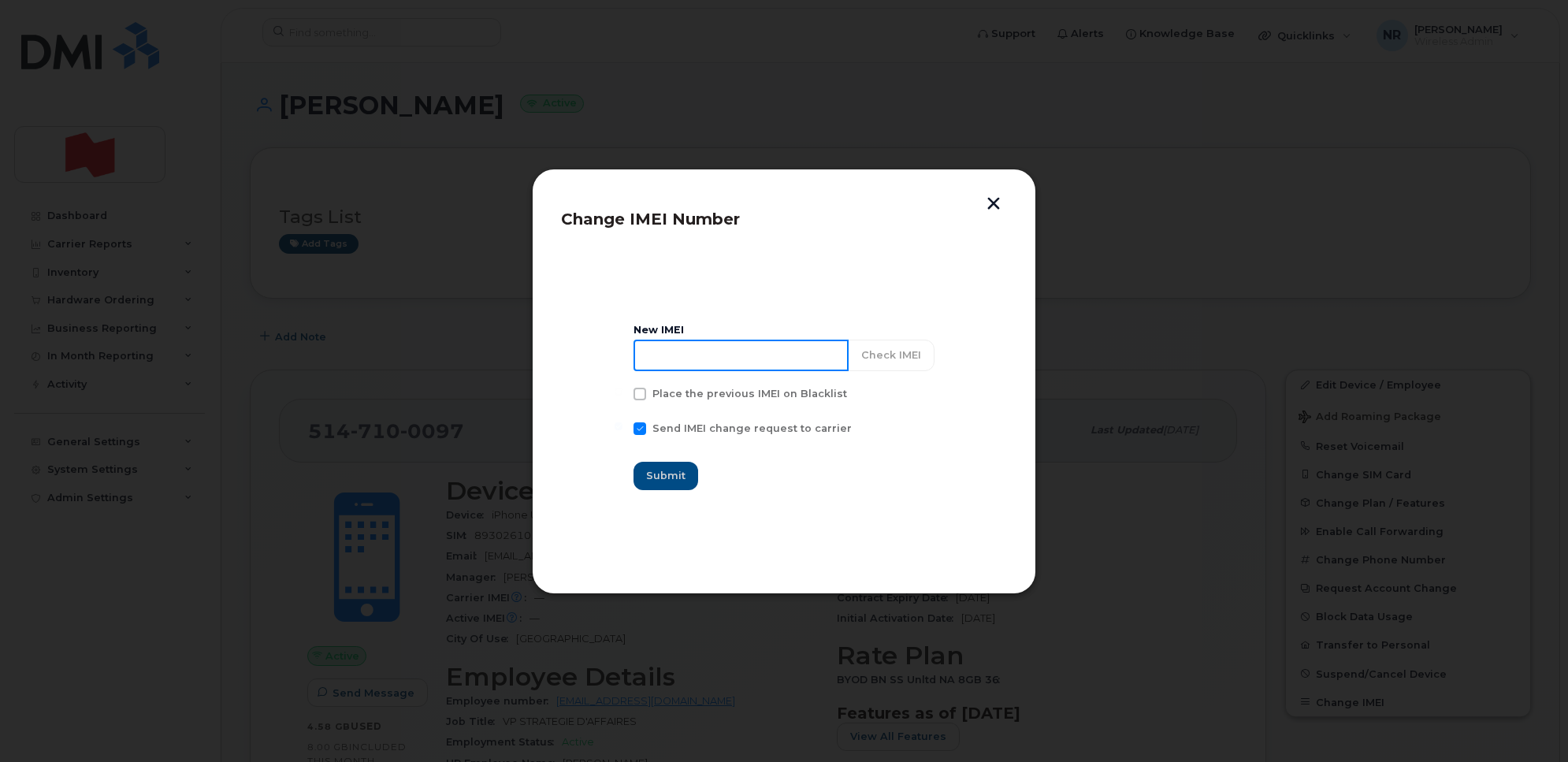
click at [678, 351] on input at bounding box center [740, 355] width 215 height 32
click at [698, 340] on input at bounding box center [740, 355] width 215 height 32
paste input "350349580759857"
type input "350349580759857"
click at [663, 474] on span "Submit" at bounding box center [667, 475] width 40 height 15
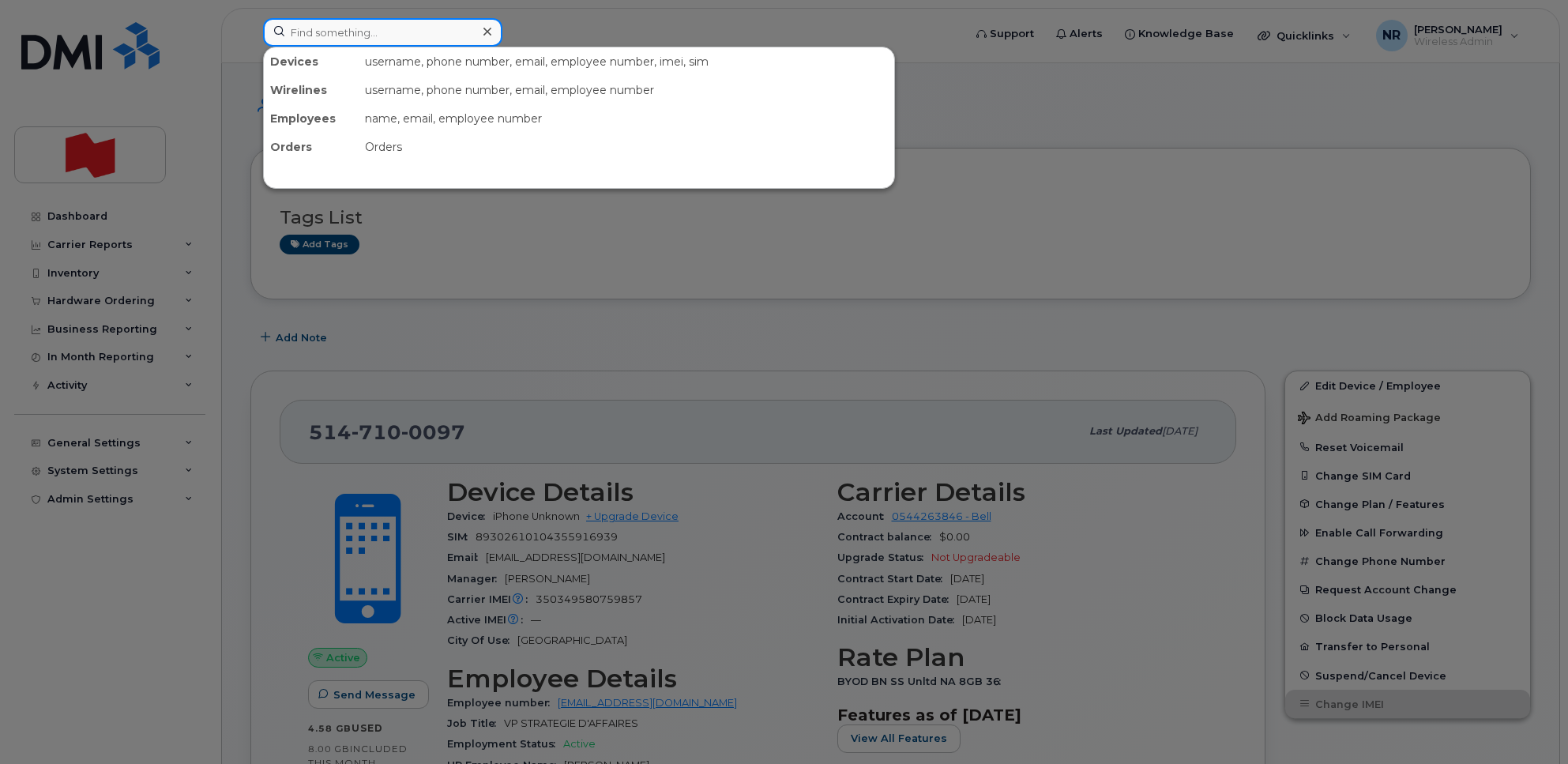
click at [308, 25] on input at bounding box center [382, 32] width 239 height 29
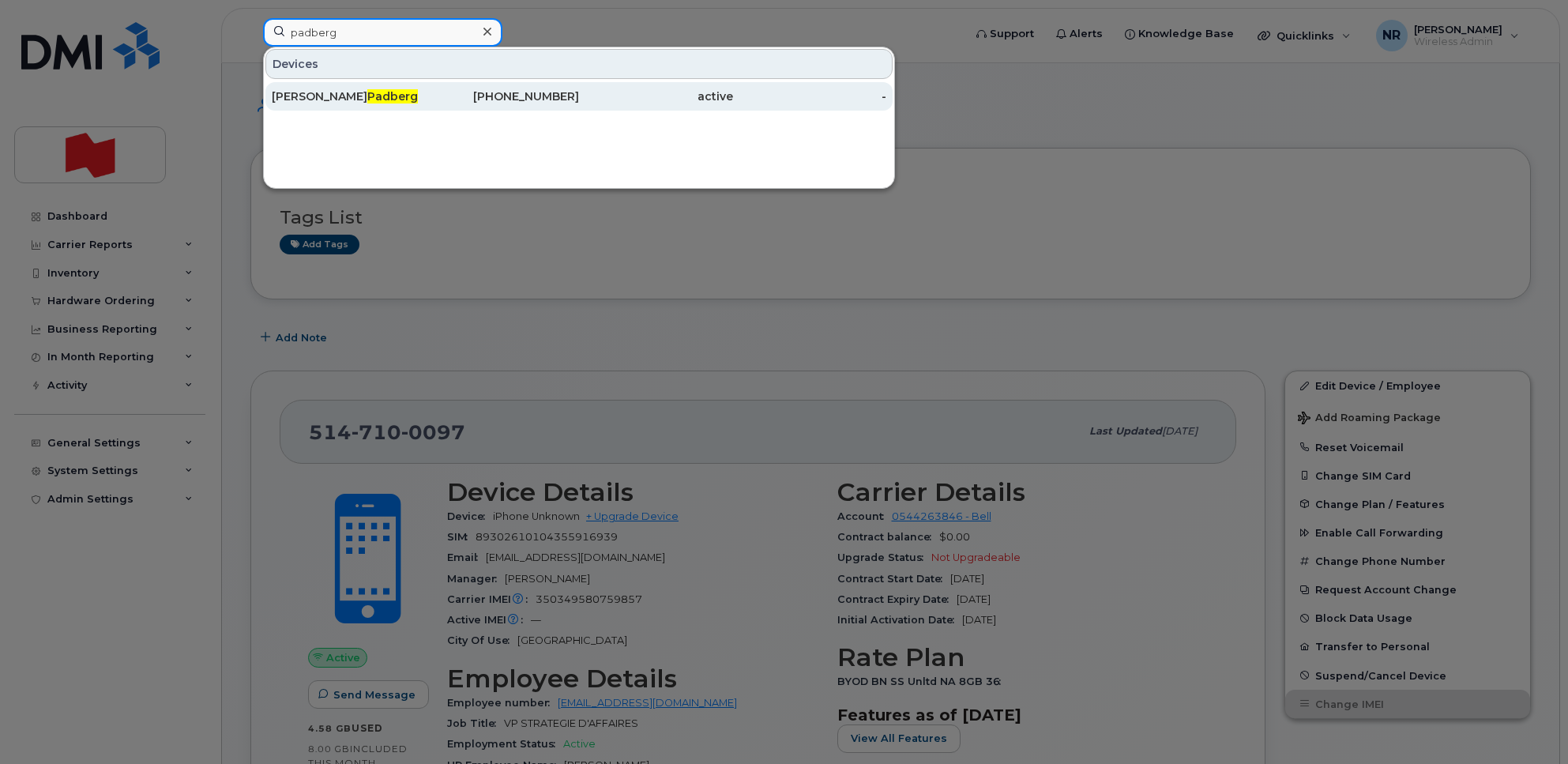
type input "padberg"
click at [312, 100] on div "Michael Padberg" at bounding box center [348, 96] width 154 height 16
